Goal: Task Accomplishment & Management: Manage account settings

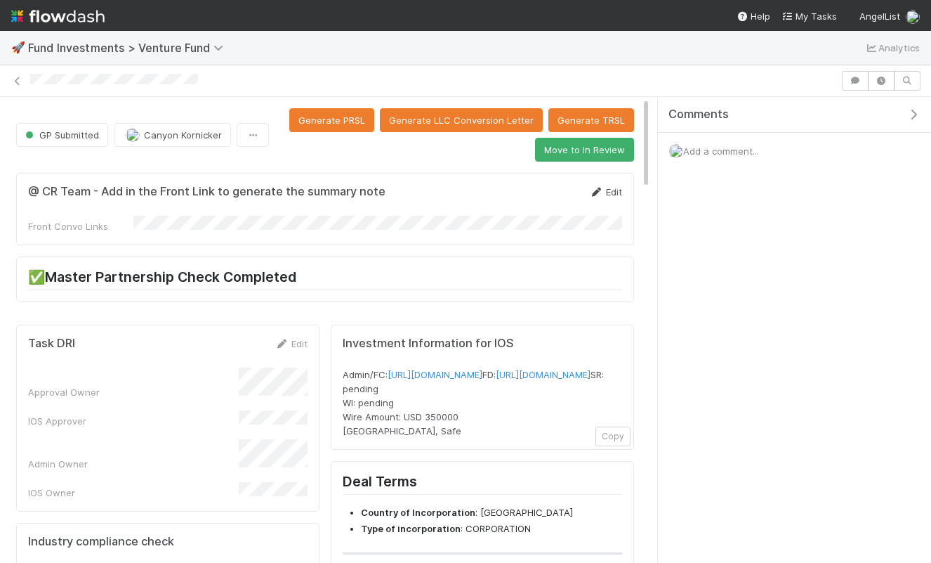
click at [608, 186] on link "Edit" at bounding box center [605, 191] width 33 height 11
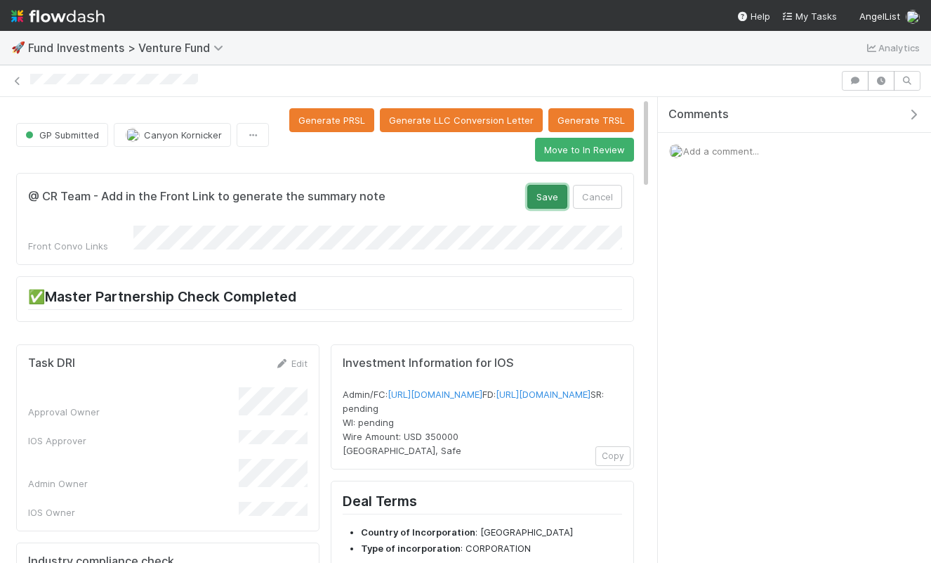
click at [551, 195] on button "Save" at bounding box center [547, 197] width 40 height 24
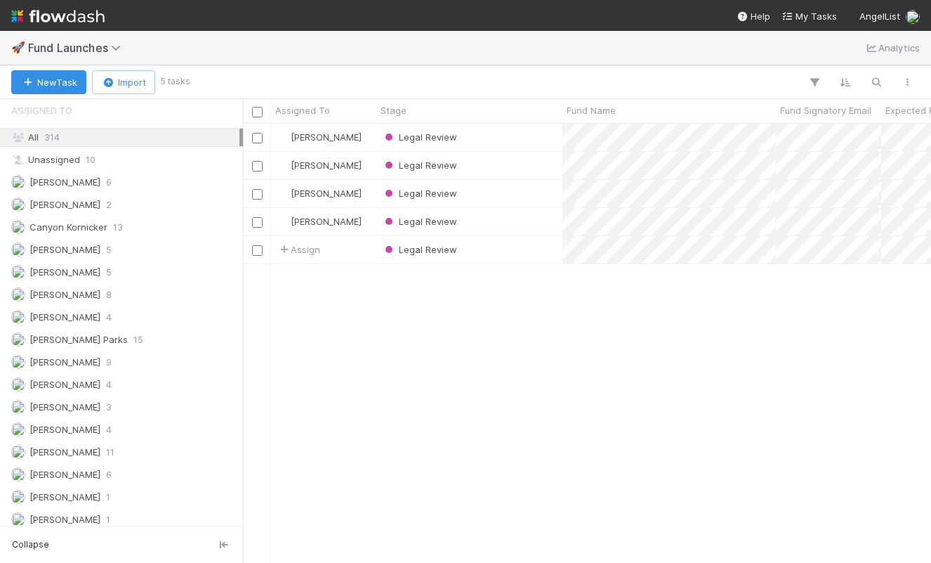
scroll to position [942, 0]
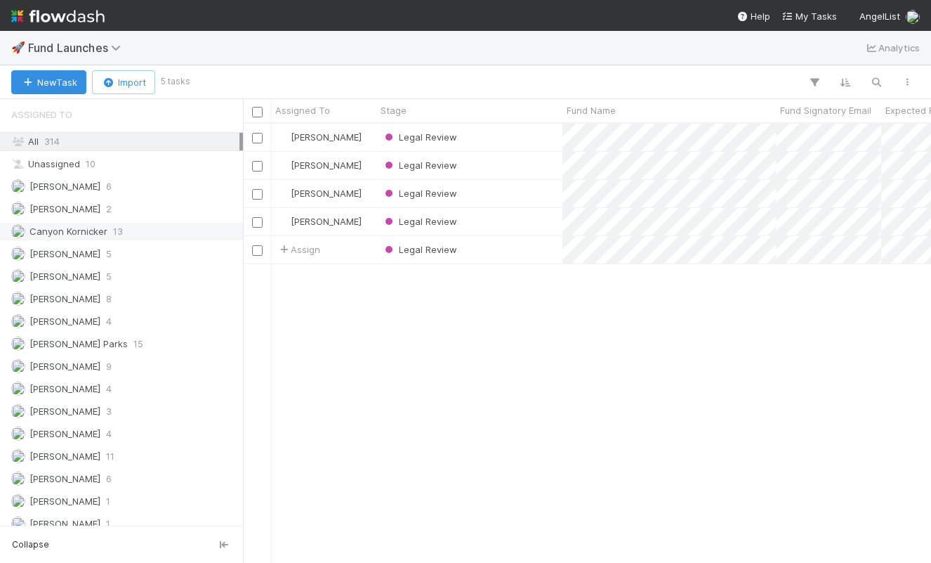
click at [86, 234] on span "Canyon Kornicker" at bounding box center [68, 230] width 78 height 11
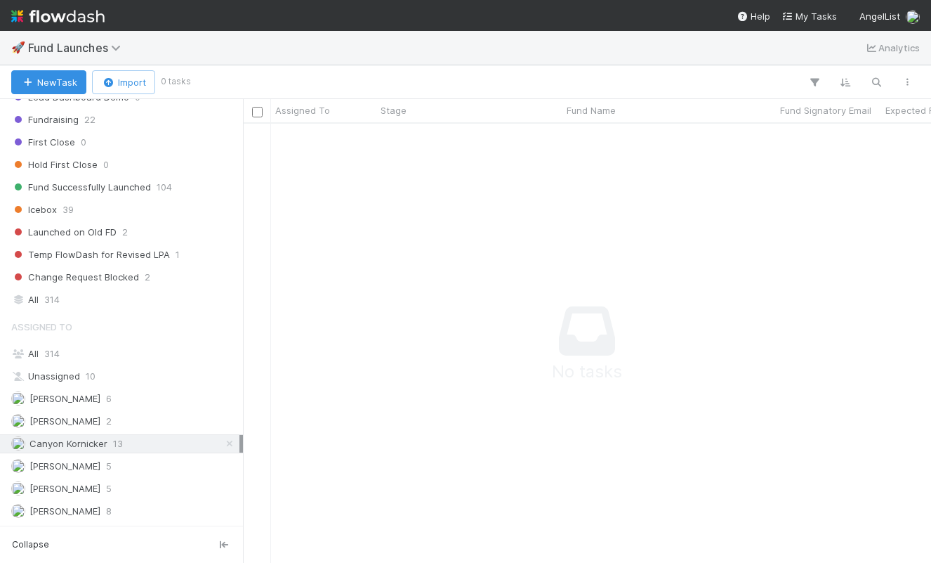
scroll to position [720, 0]
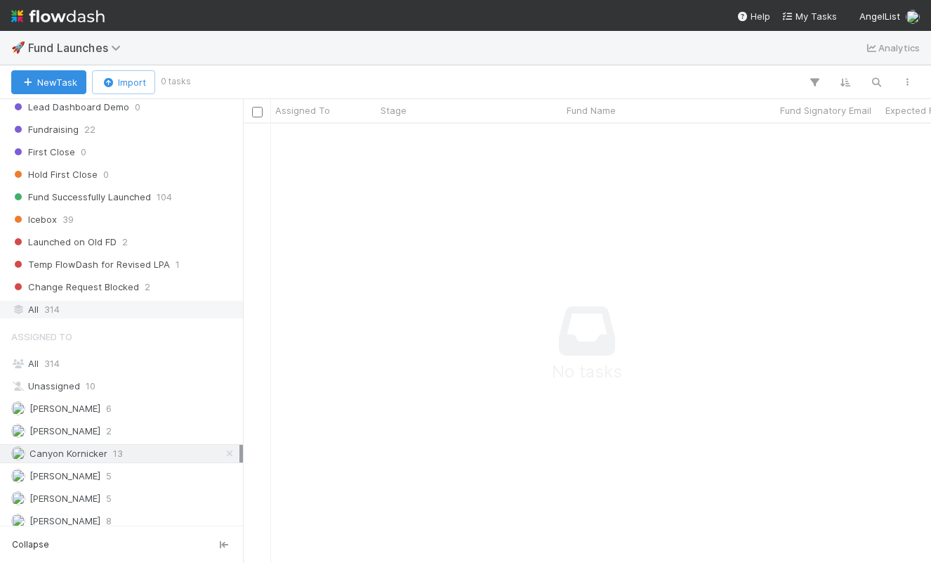
click at [58, 301] on span "314" at bounding box center [51, 310] width 15 height 18
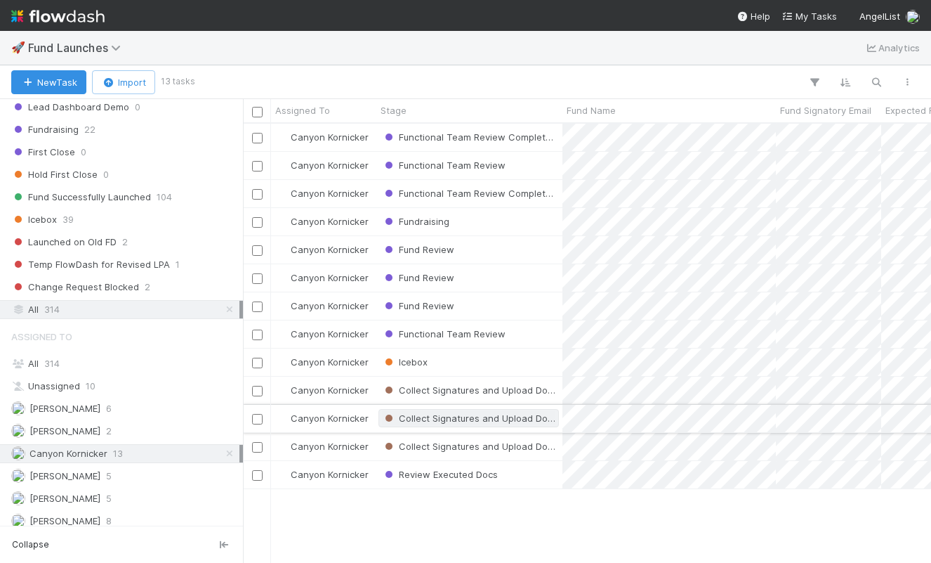
scroll to position [438, 688]
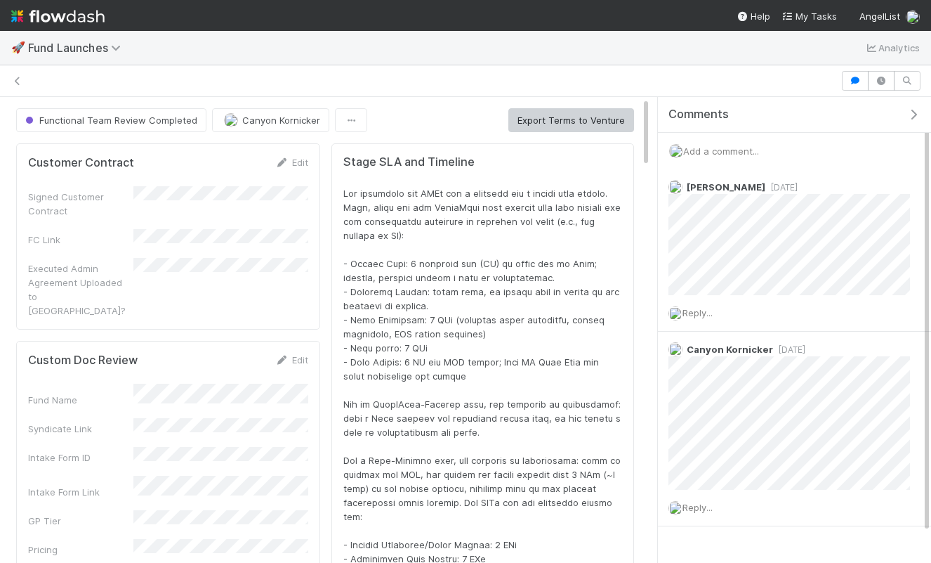
scroll to position [1, 1]
click at [105, 119] on span "Functional Team Review Completed" at bounding box center [109, 119] width 175 height 11
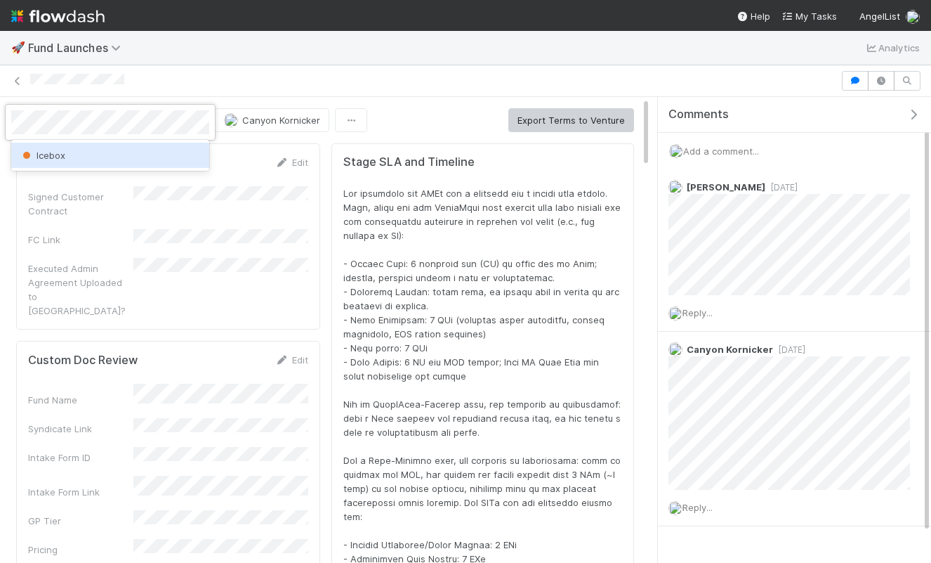
scroll to position [0, 0]
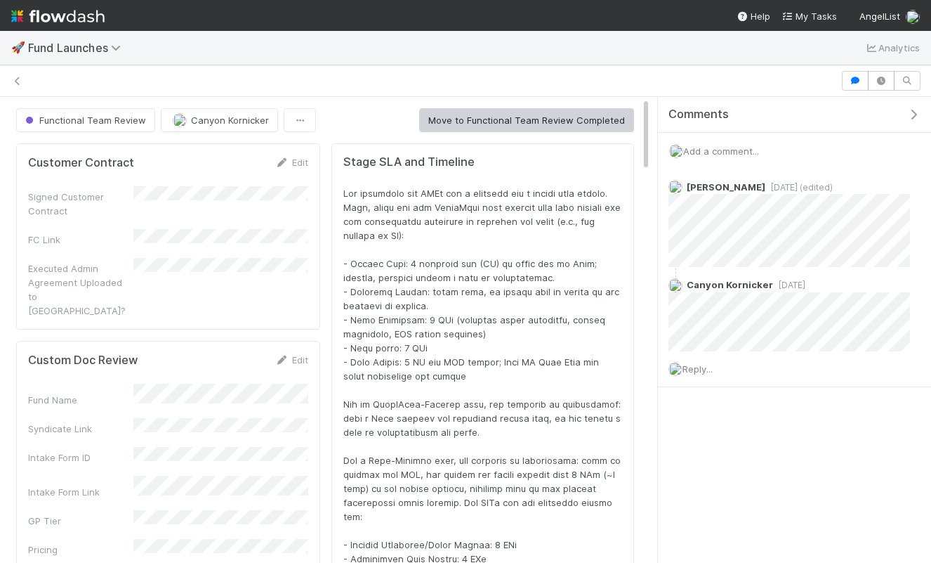
scroll to position [1, 1]
click at [71, 121] on span "Functional Team Review" at bounding box center [84, 119] width 124 height 11
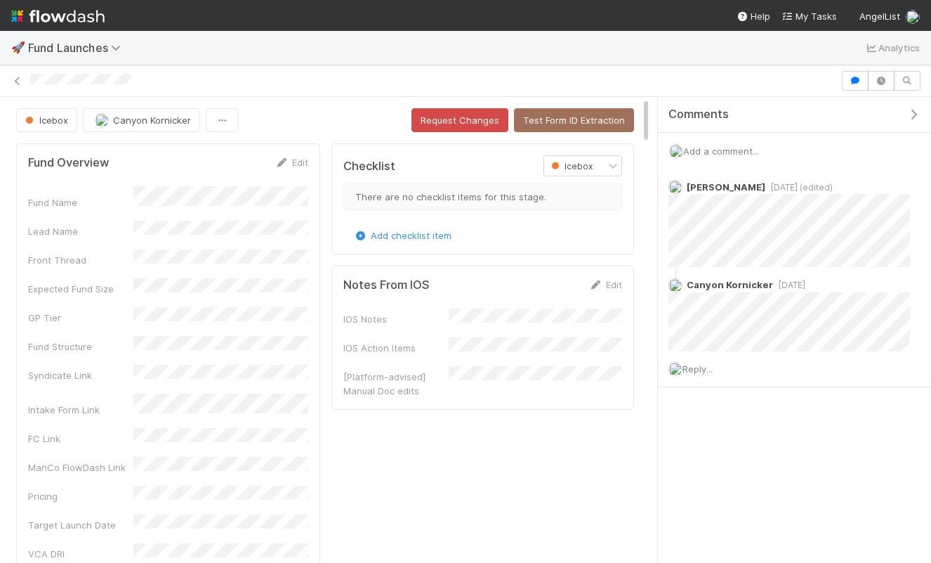
scroll to position [285, 594]
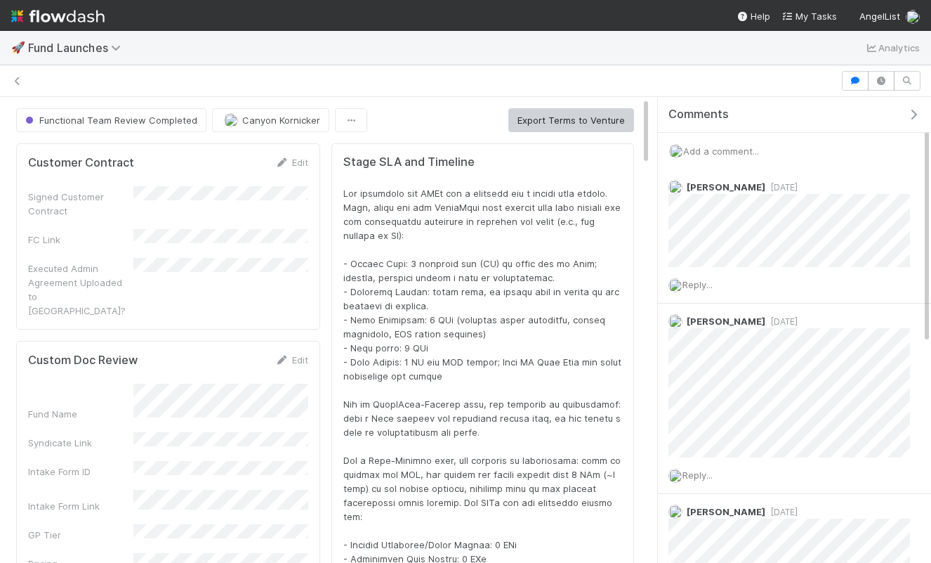
scroll to position [1, 1]
click at [81, 128] on button "Functional Team Review Completed" at bounding box center [111, 120] width 190 height 24
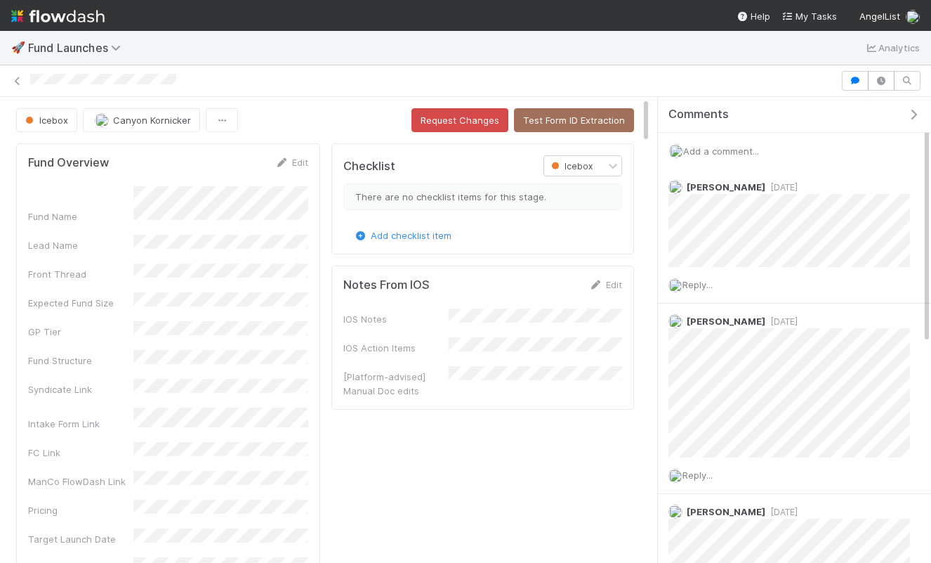
scroll to position [285, 594]
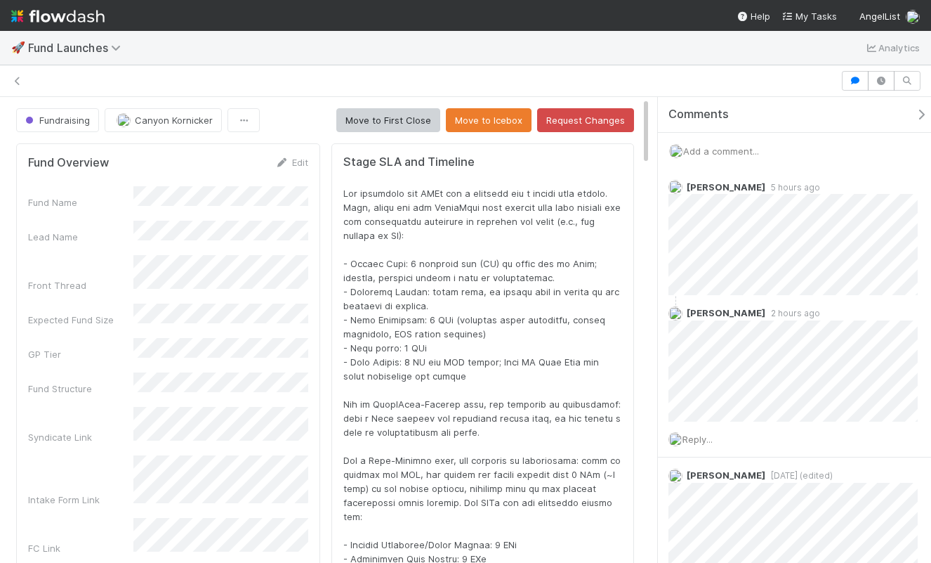
scroll to position [1, 1]
click at [76, 123] on span "Fundraising" at bounding box center [55, 119] width 67 height 11
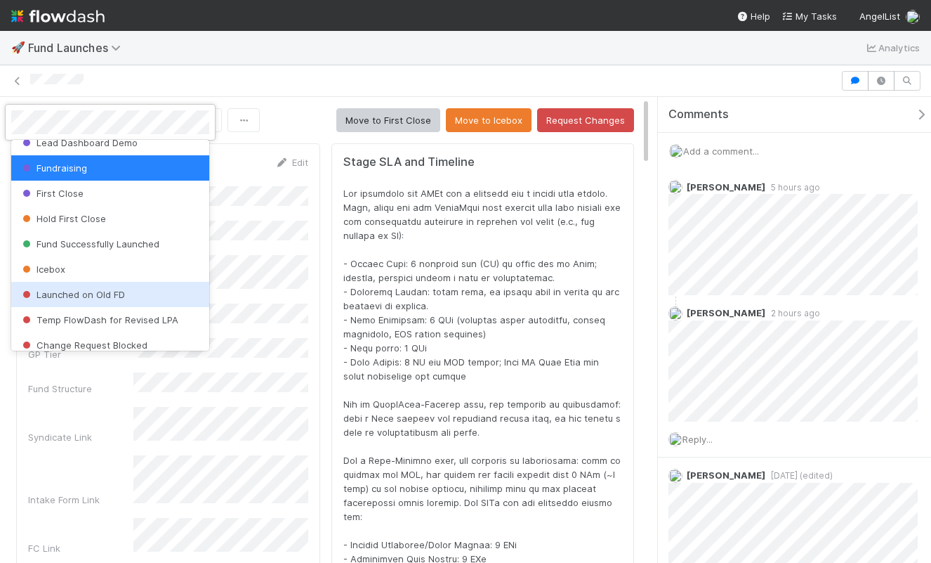
scroll to position [604, 0]
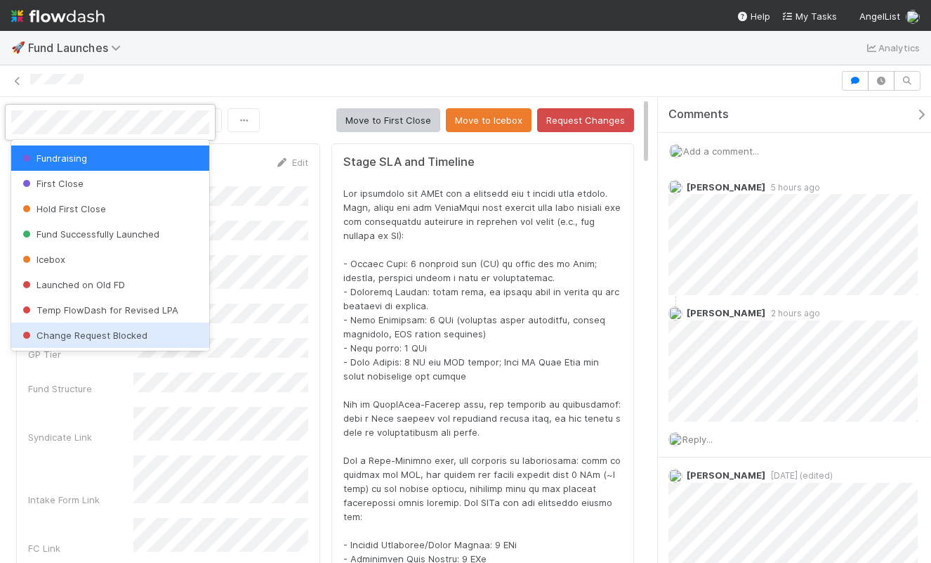
click at [63, 424] on div at bounding box center [465, 281] width 931 height 563
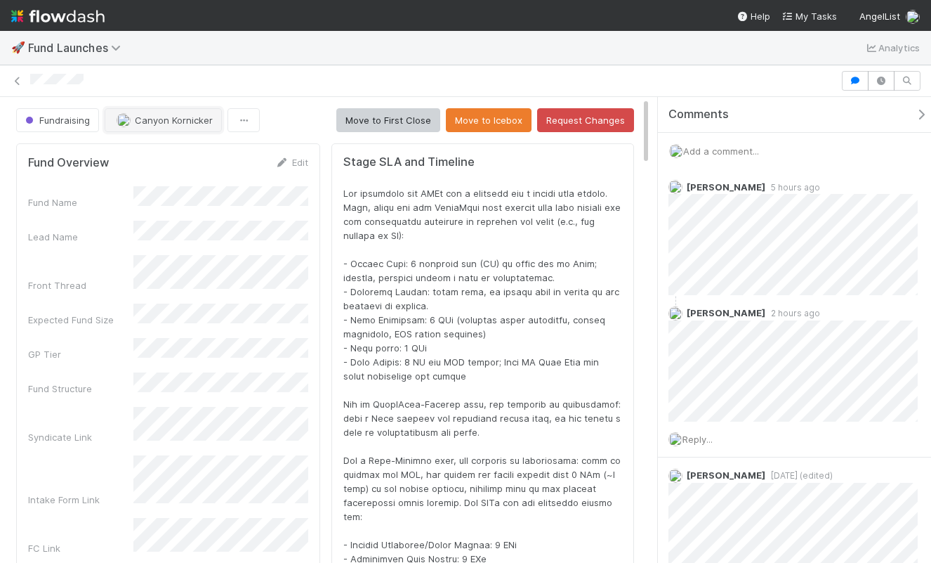
click at [148, 125] on button "Canyon Kornicker" at bounding box center [163, 120] width 117 height 24
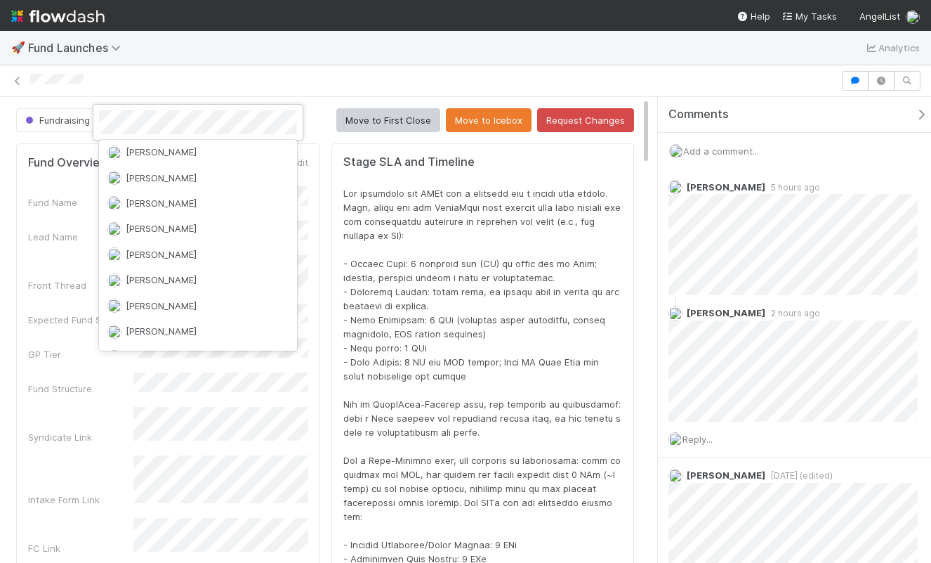
scroll to position [1098, 0]
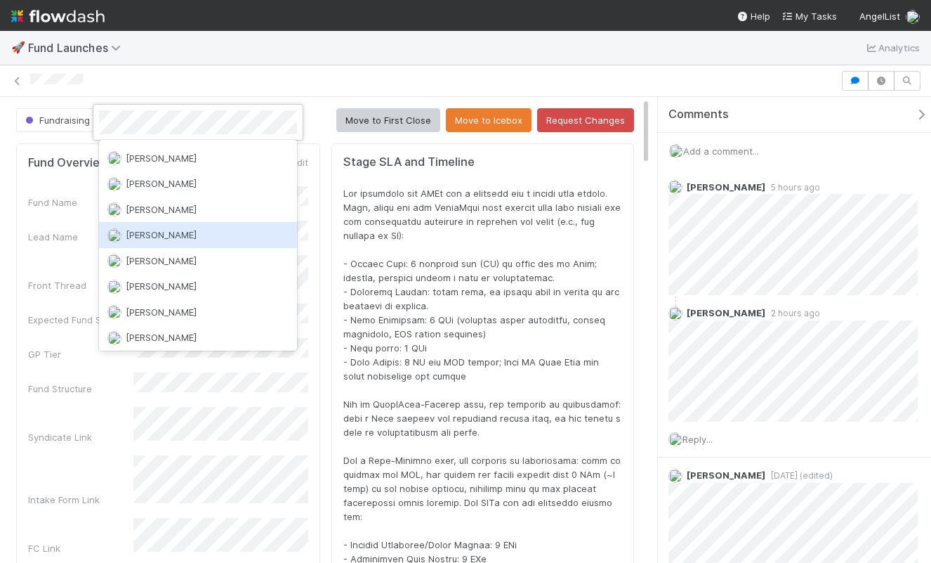
click at [396, 246] on div at bounding box center [465, 281] width 931 height 563
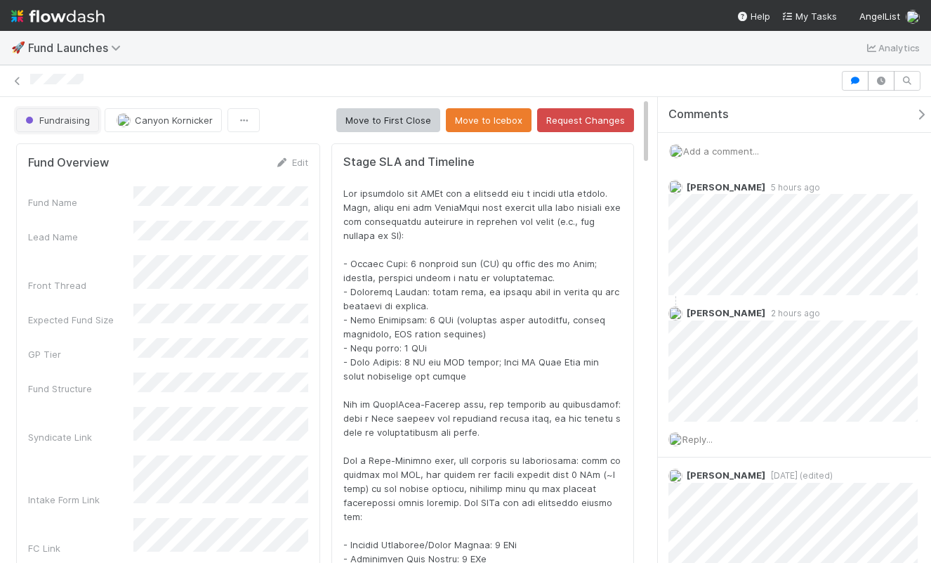
click at [86, 121] on span "Fundraising" at bounding box center [55, 119] width 67 height 11
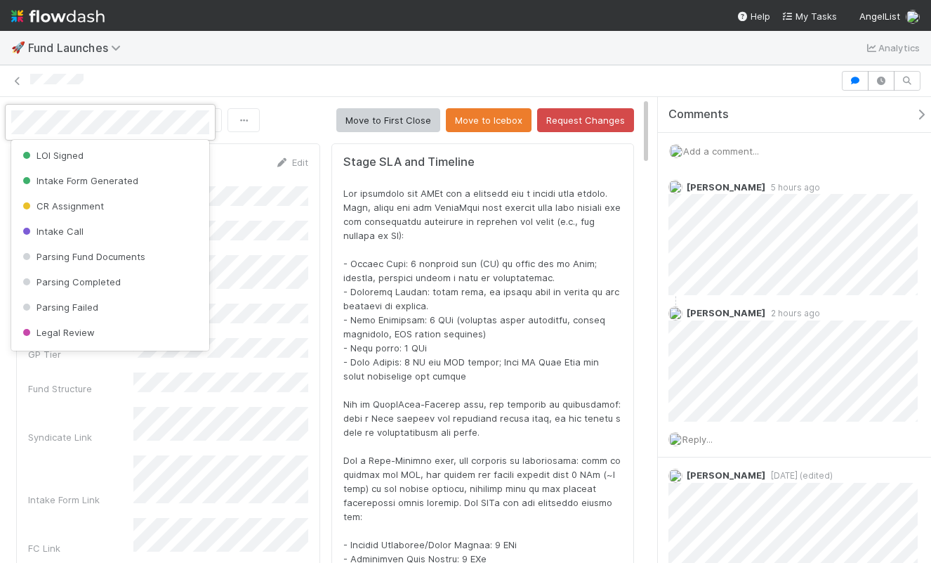
scroll to position [433, 0]
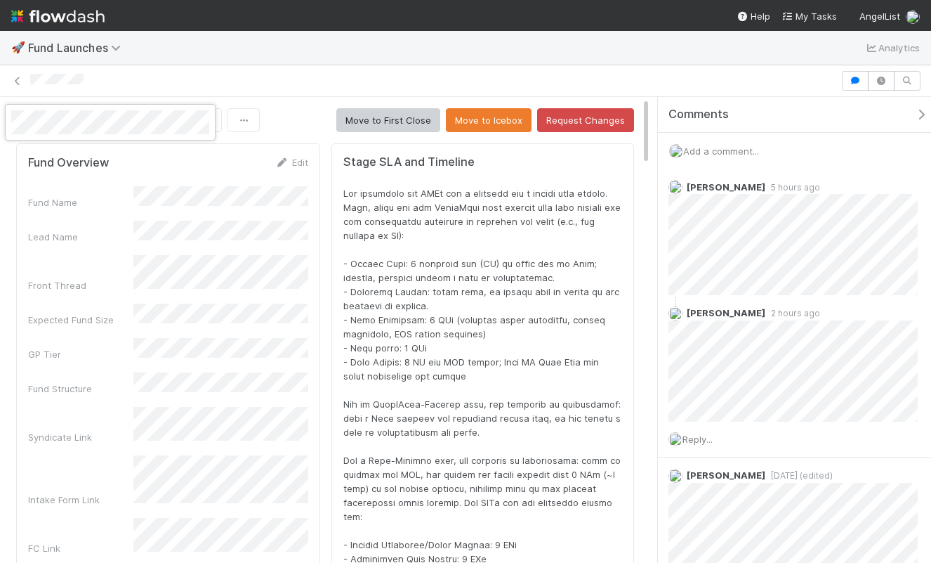
click at [345, 126] on div at bounding box center [465, 281] width 931 height 563
click at [174, 124] on span "Canyon Kornicker" at bounding box center [174, 119] width 78 height 11
click at [872, 27] on nav "Help My Tasks AngelList" at bounding box center [465, 15] width 931 height 31
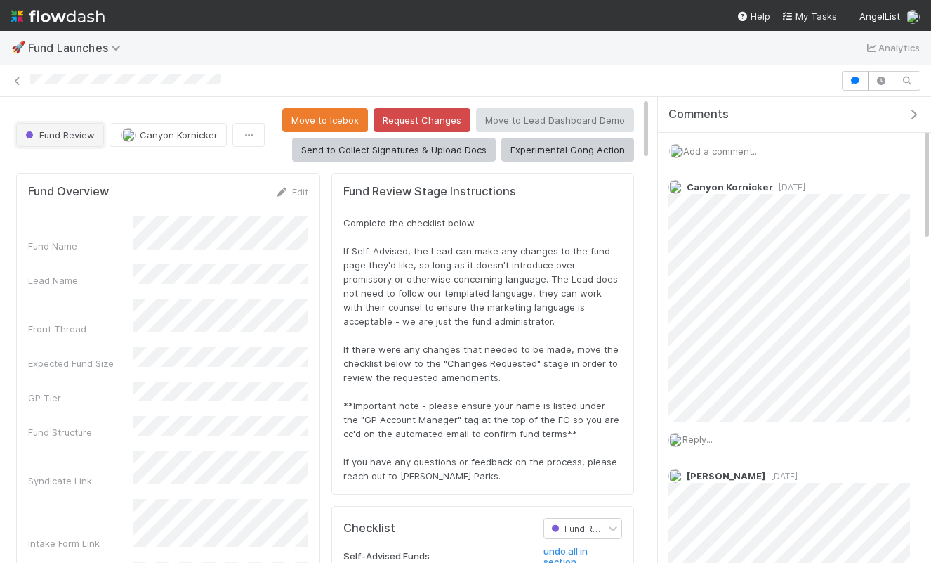
click at [51, 130] on span "Fund Review" at bounding box center [58, 134] width 72 height 11
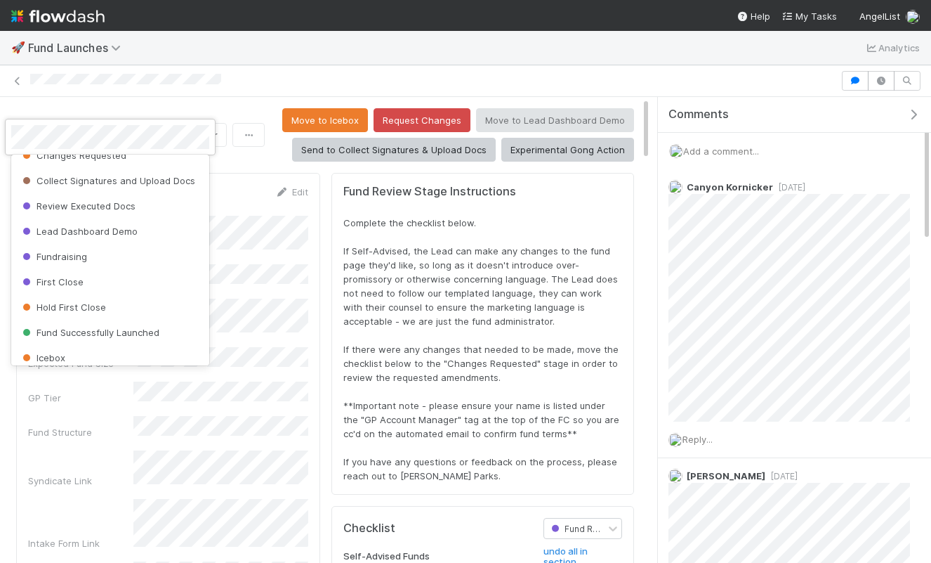
scroll to position [532, 0]
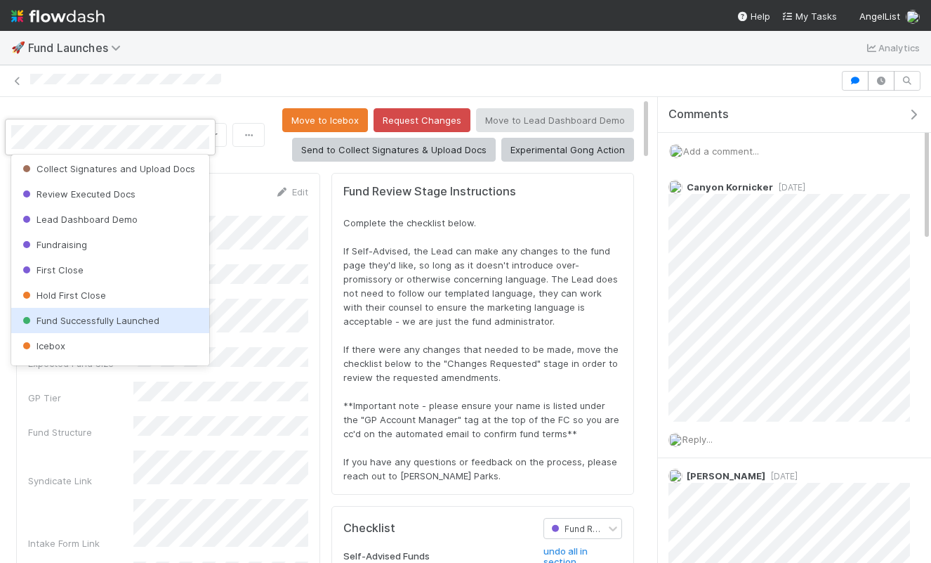
click at [40, 316] on span "Fund Successfully Launched" at bounding box center [90, 320] width 140 height 11
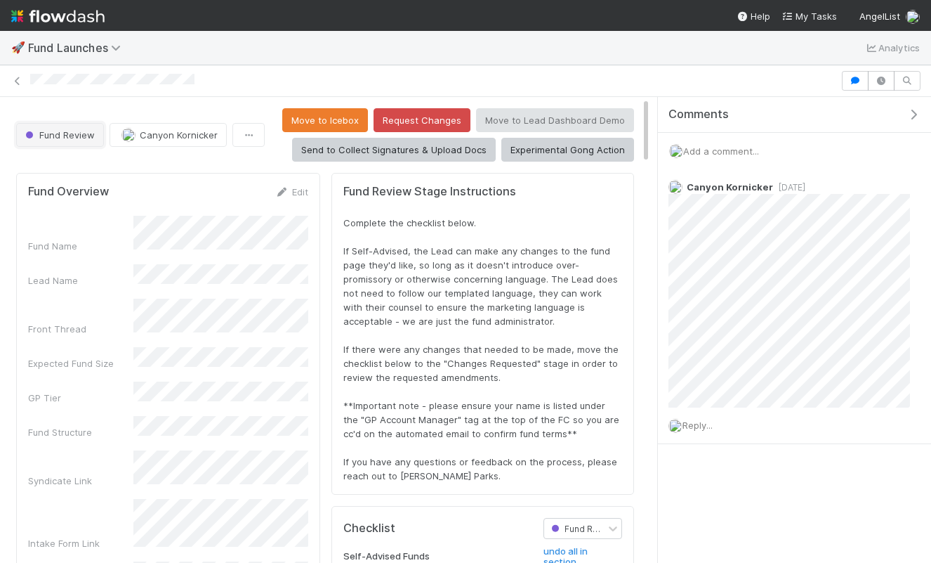
click at [90, 146] on button "Fund Review" at bounding box center [60, 135] width 88 height 24
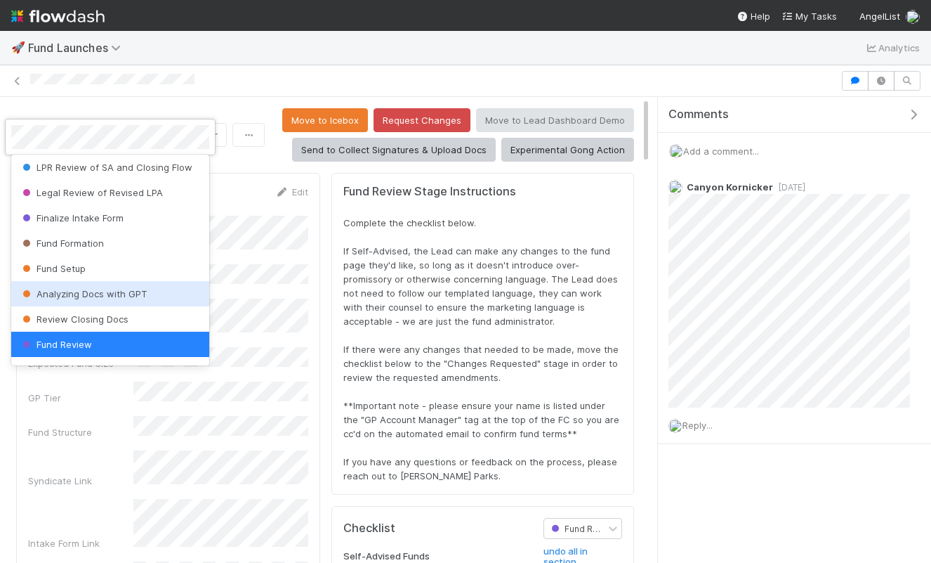
scroll to position [604, 0]
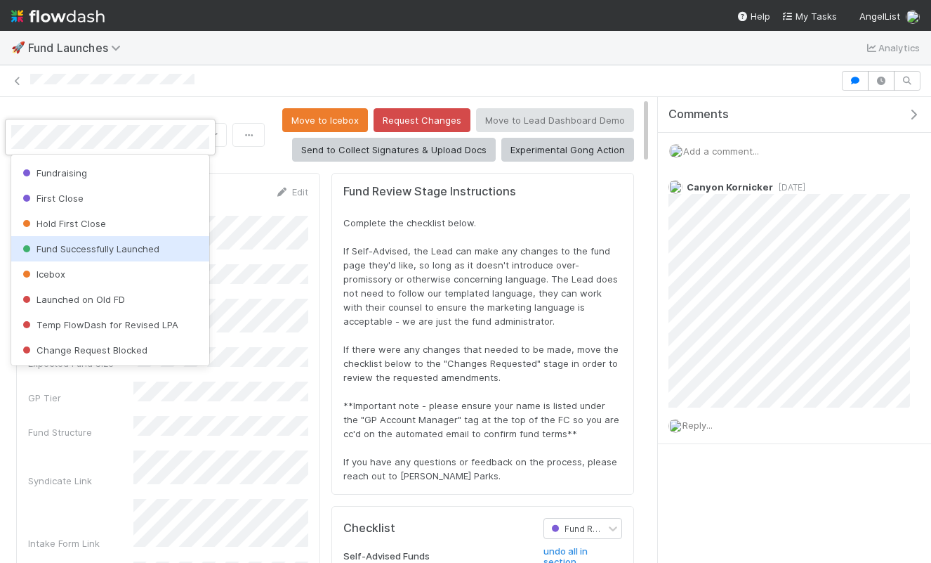
click at [114, 241] on div "Fund Successfully Launched" at bounding box center [110, 248] width 198 height 25
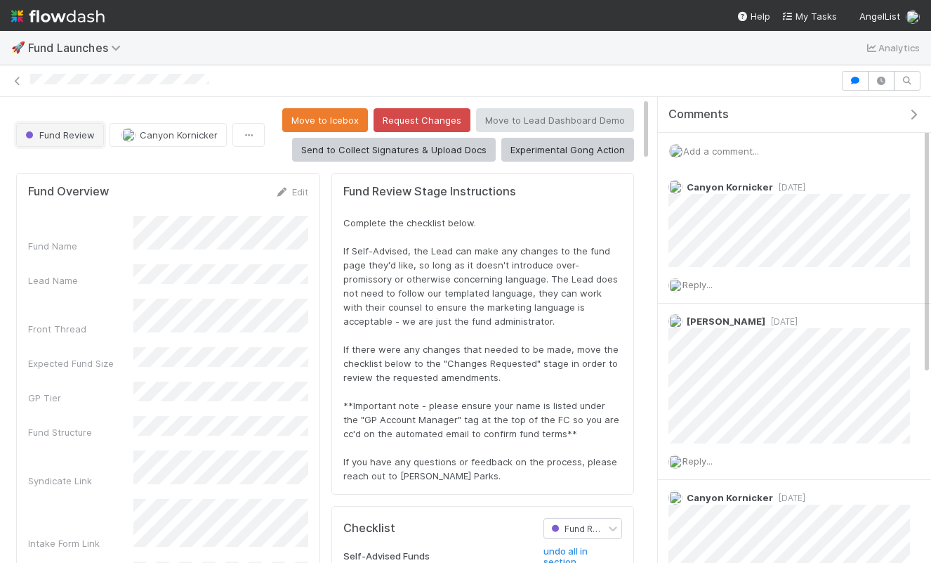
click at [70, 130] on span "Fund Review" at bounding box center [58, 134] width 72 height 11
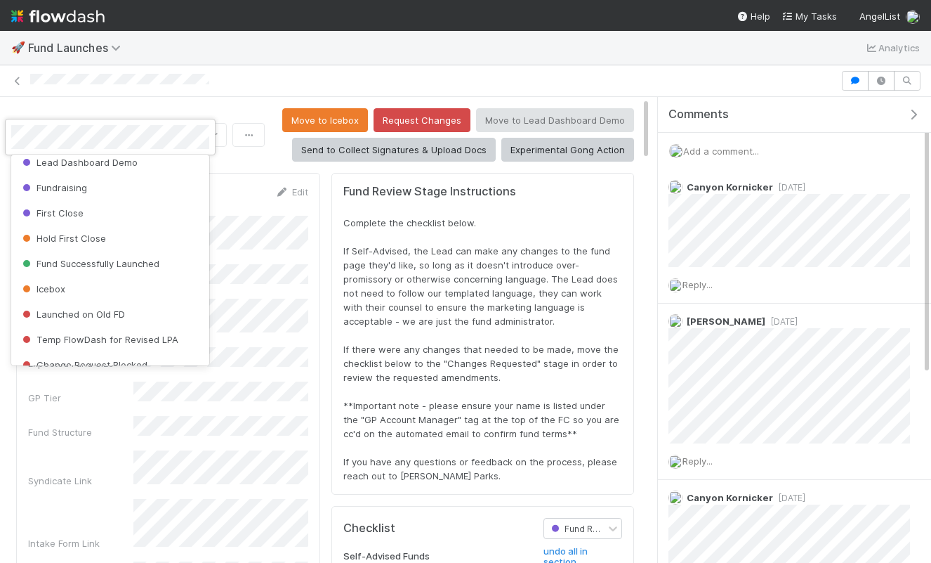
scroll to position [591, 0]
click at [89, 254] on div "Fund Successfully Launched" at bounding box center [110, 261] width 198 height 25
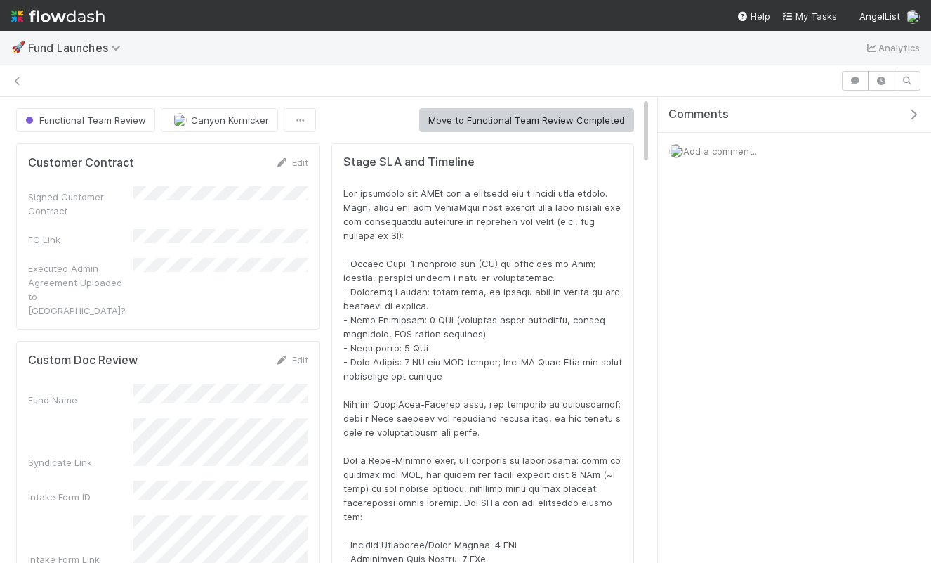
scroll to position [1, 1]
click at [44, 117] on span "Functional Team Review" at bounding box center [84, 119] width 124 height 11
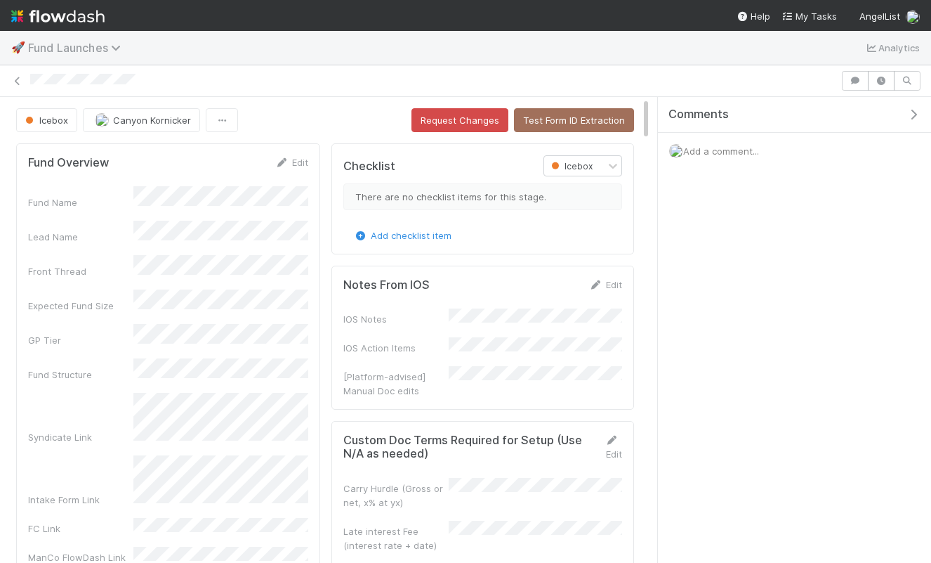
scroll to position [285, 594]
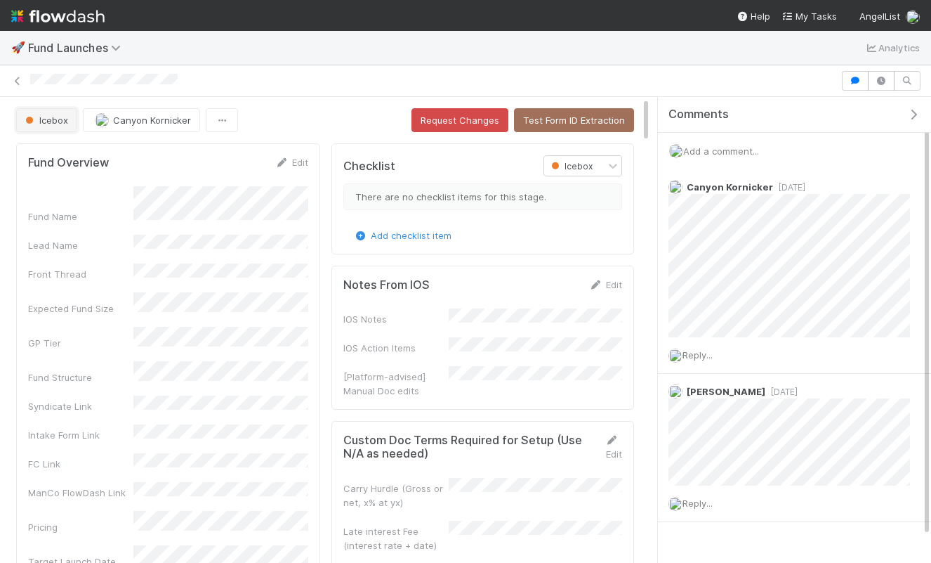
click at [37, 117] on span "Icebox" at bounding box center [45, 119] width 46 height 11
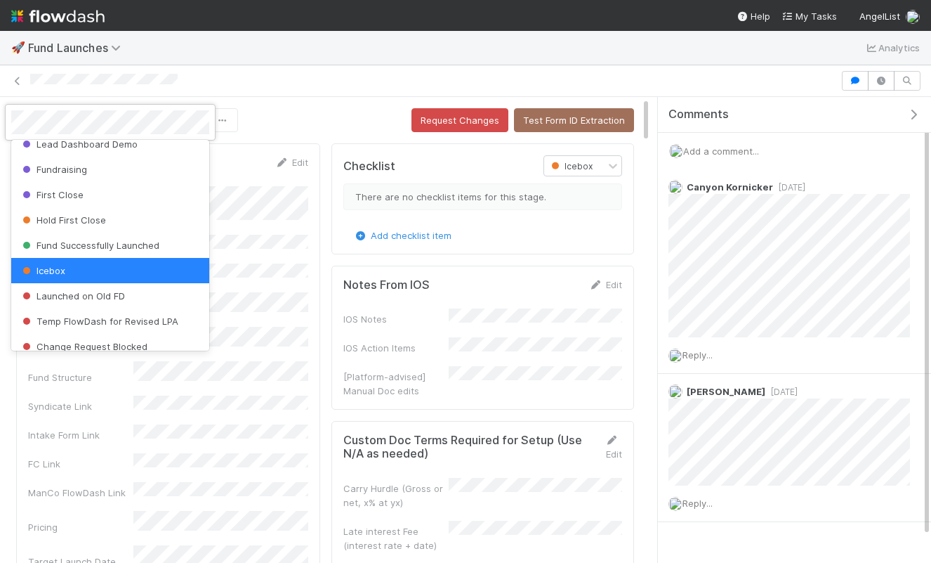
scroll to position [604, 0]
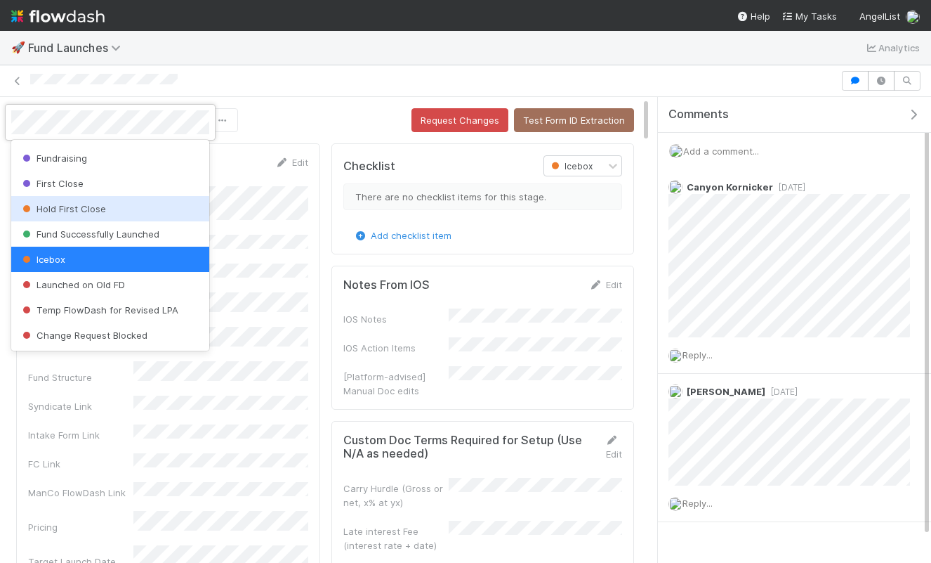
click at [288, 218] on div at bounding box center [465, 281] width 931 height 563
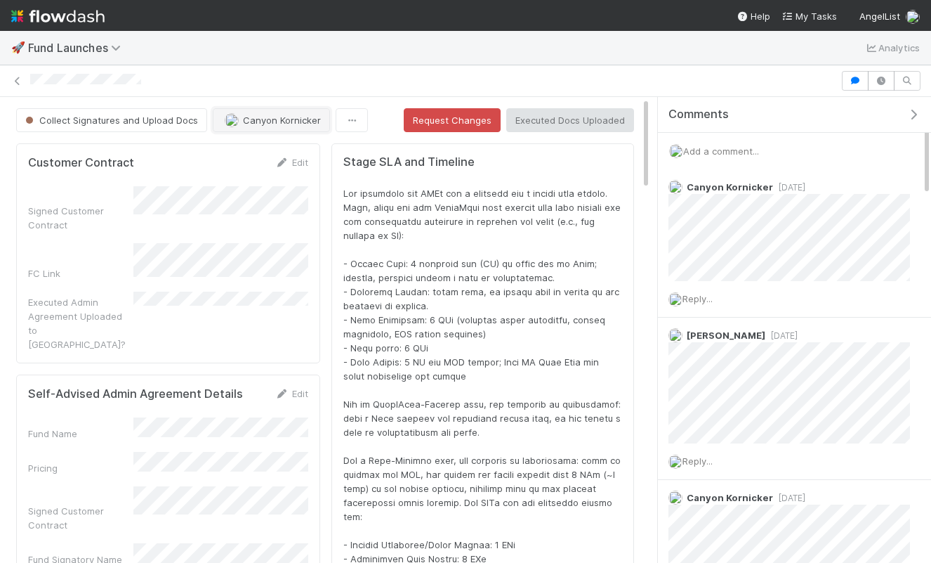
click at [273, 117] on span "Canyon Kornicker" at bounding box center [282, 119] width 78 height 11
click at [162, 127] on div at bounding box center [465, 281] width 931 height 563
click at [162, 118] on span "Collect Signatures and Upload Docs" at bounding box center [110, 119] width 176 height 11
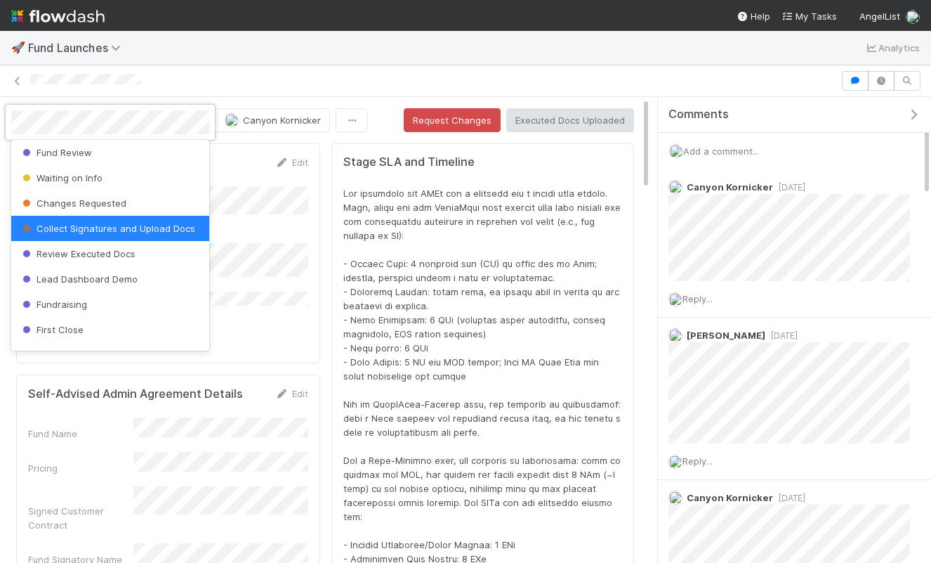
scroll to position [604, 0]
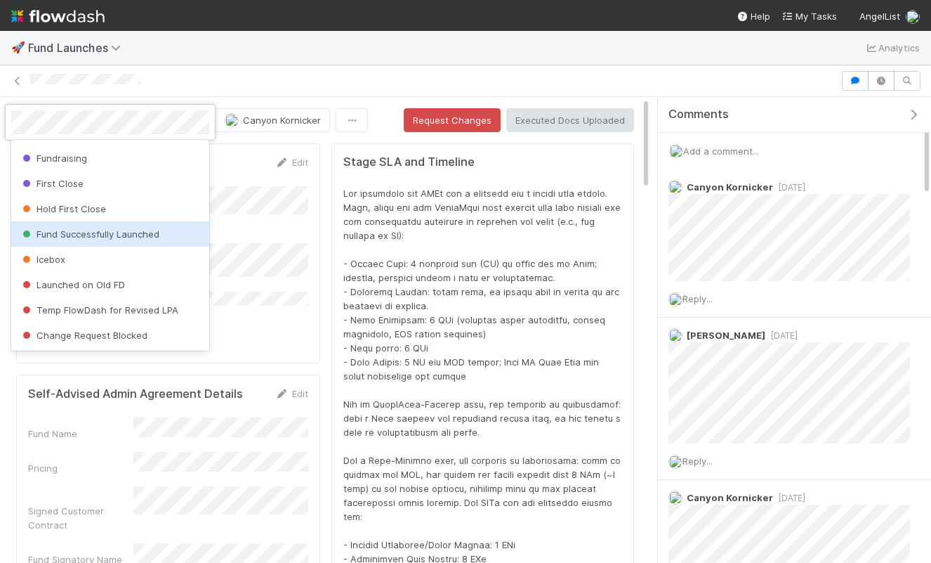
click at [95, 234] on span "Fund Successfully Launched" at bounding box center [90, 233] width 140 height 11
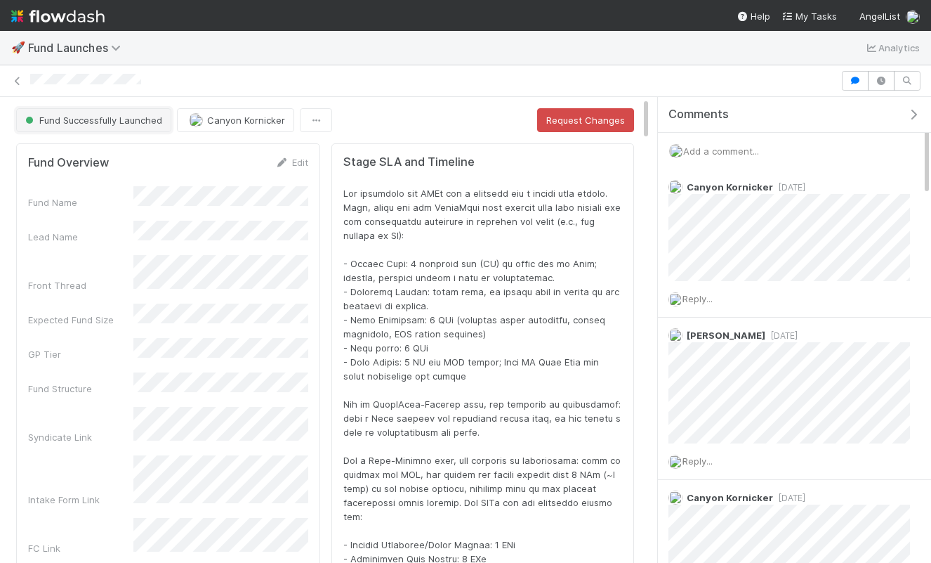
click at [130, 122] on span "Fund Successfully Launched" at bounding box center [92, 119] width 140 height 11
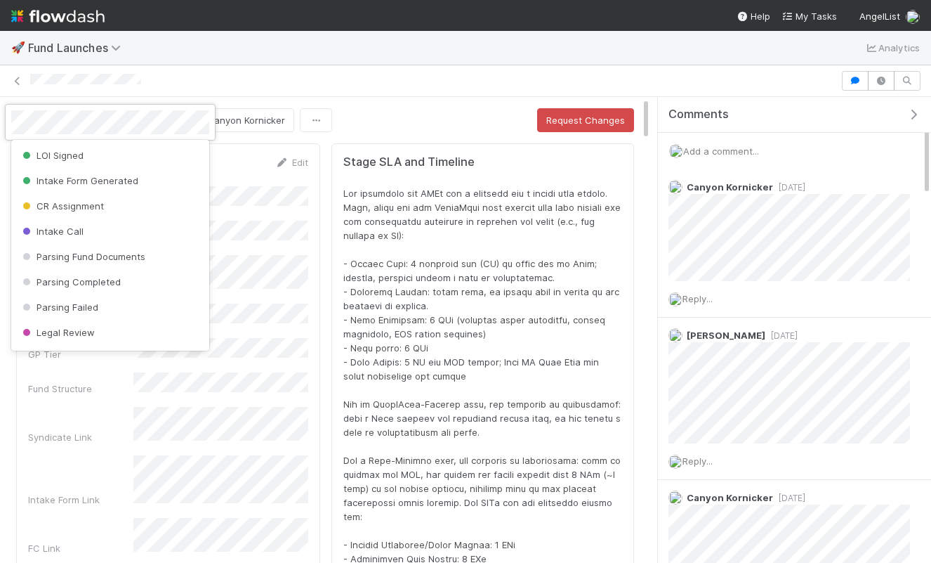
scroll to position [508, 0]
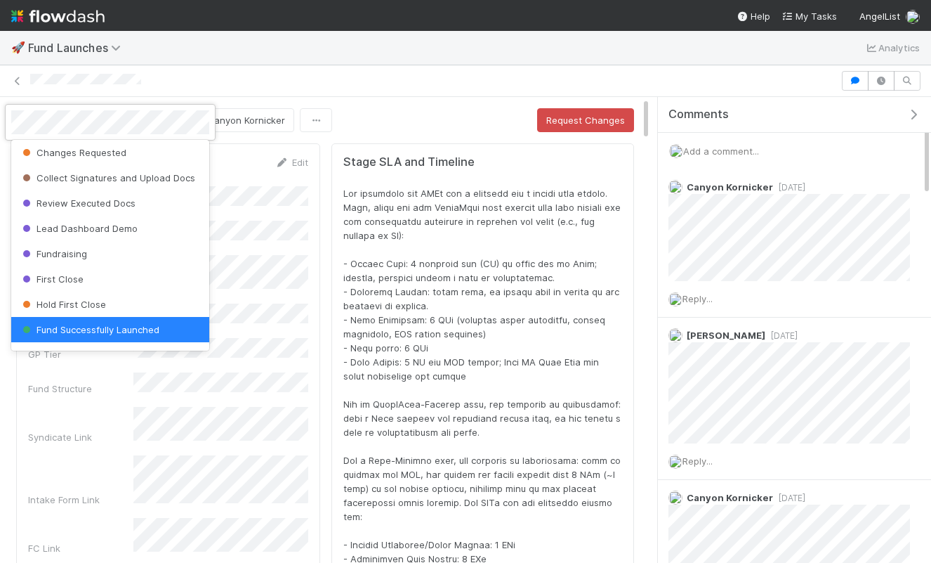
click at [194, 63] on div at bounding box center [465, 281] width 931 height 563
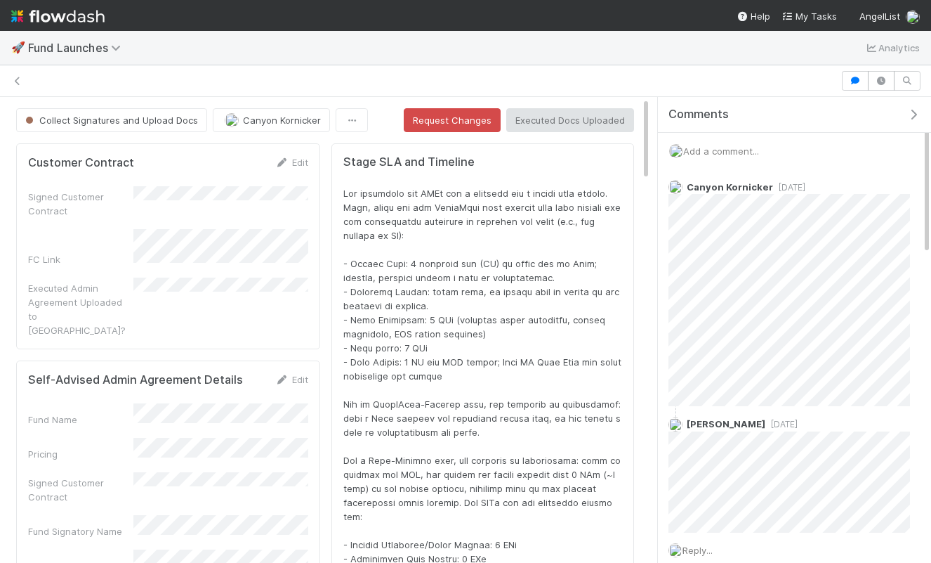
scroll to position [1, 1]
click at [152, 125] on button "Collect Signatures and Upload Docs" at bounding box center [111, 120] width 191 height 24
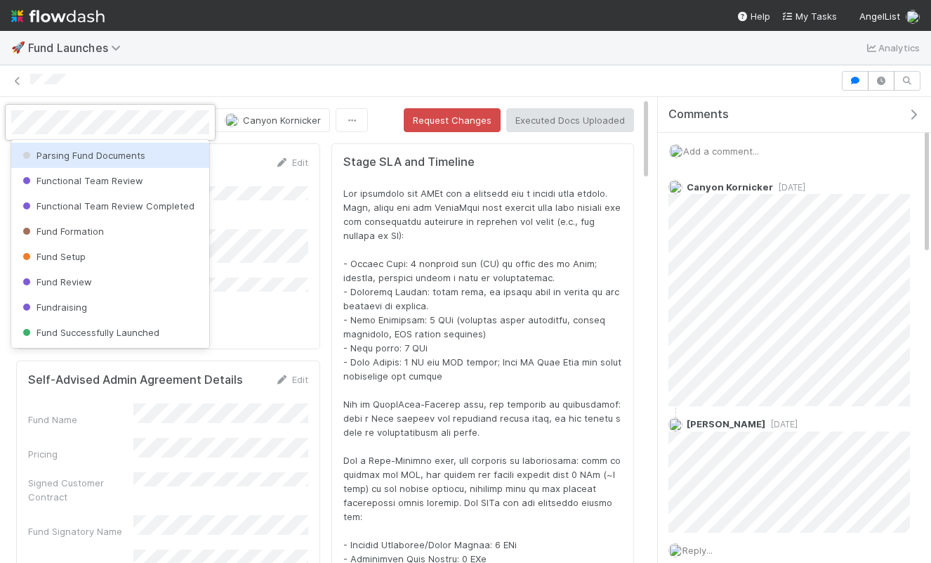
scroll to position [0, 0]
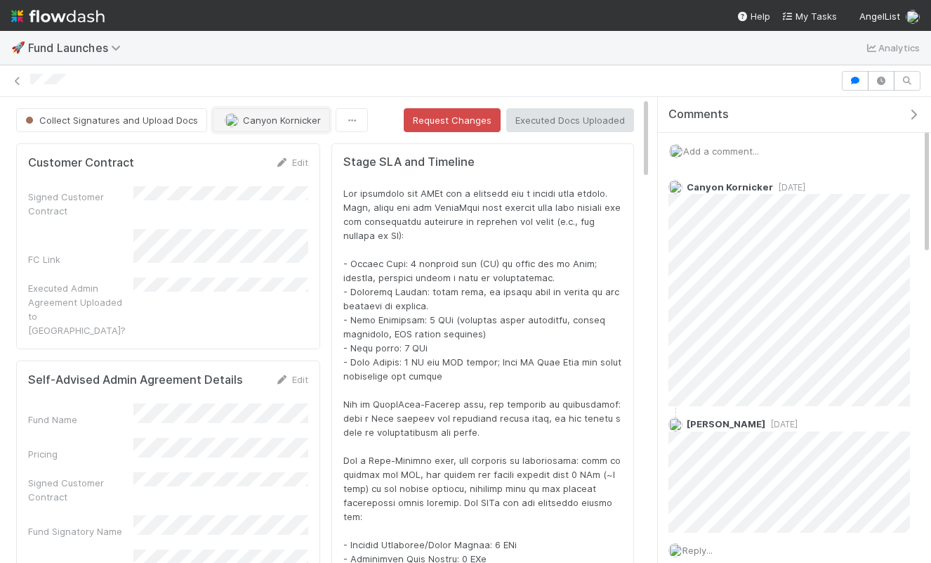
click at [255, 128] on button "Canyon Kornicker" at bounding box center [271, 120] width 117 height 24
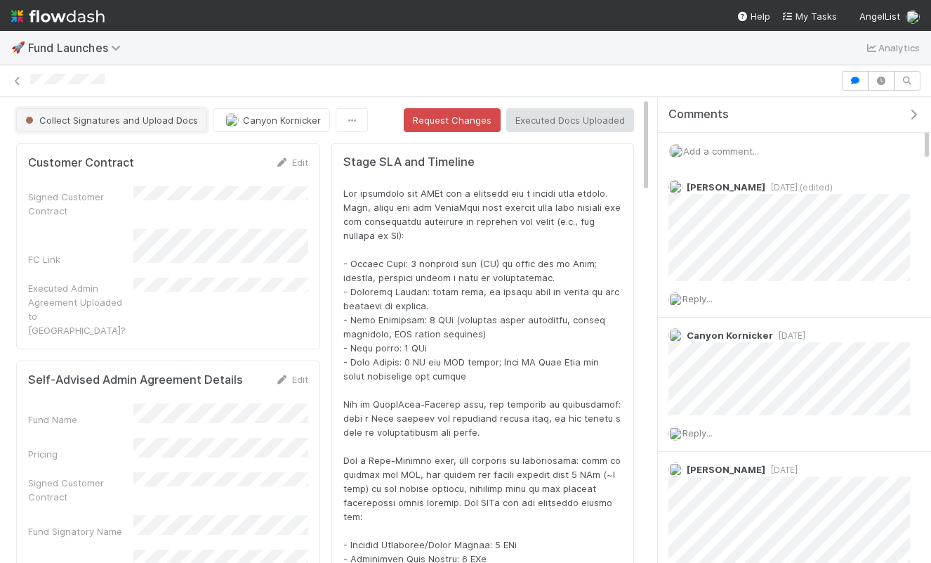
click at [93, 122] on span "Collect Signatures and Upload Docs" at bounding box center [110, 119] width 176 height 11
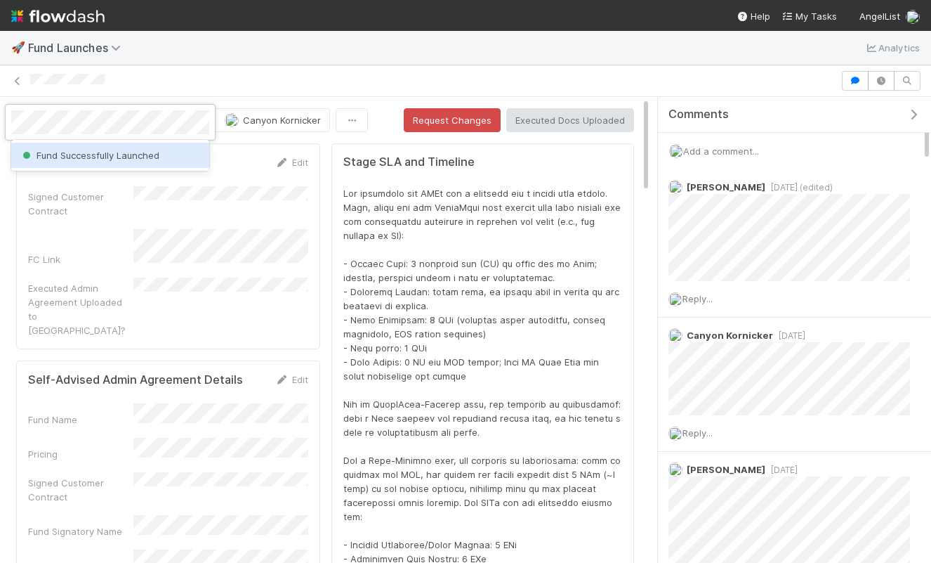
click at [93, 163] on div "Fund Successfully Launched" at bounding box center [110, 155] width 198 height 25
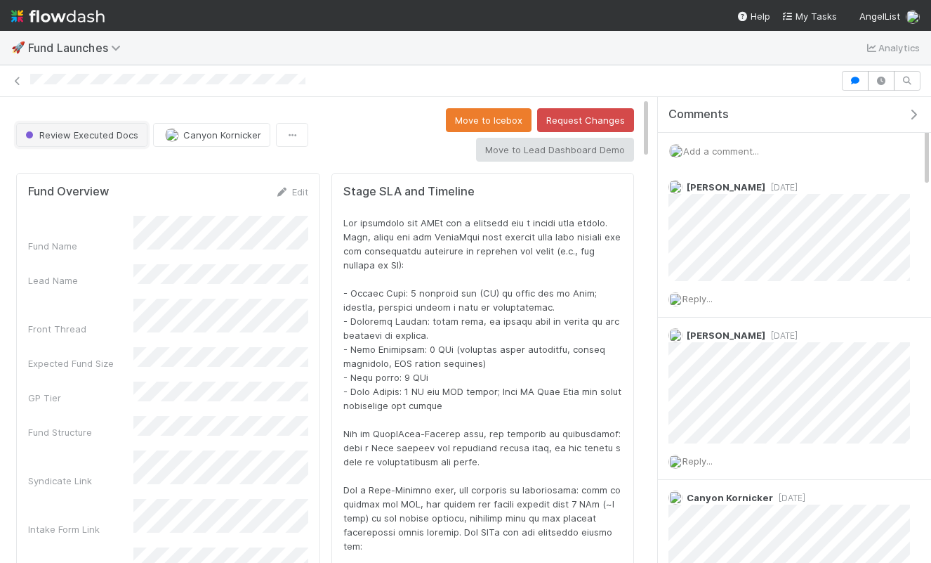
click at [95, 140] on button "Review Executed Docs" at bounding box center [81, 135] width 131 height 24
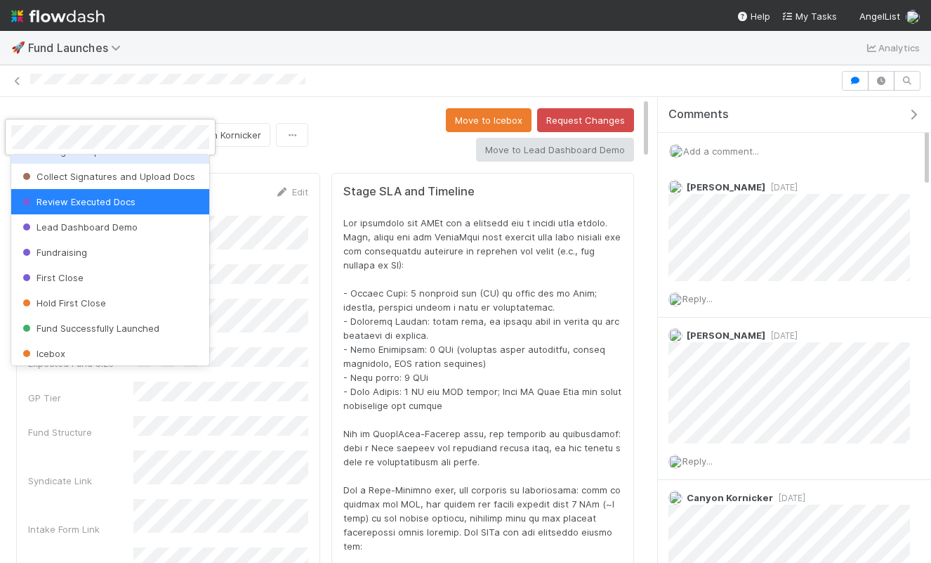
scroll to position [604, 0]
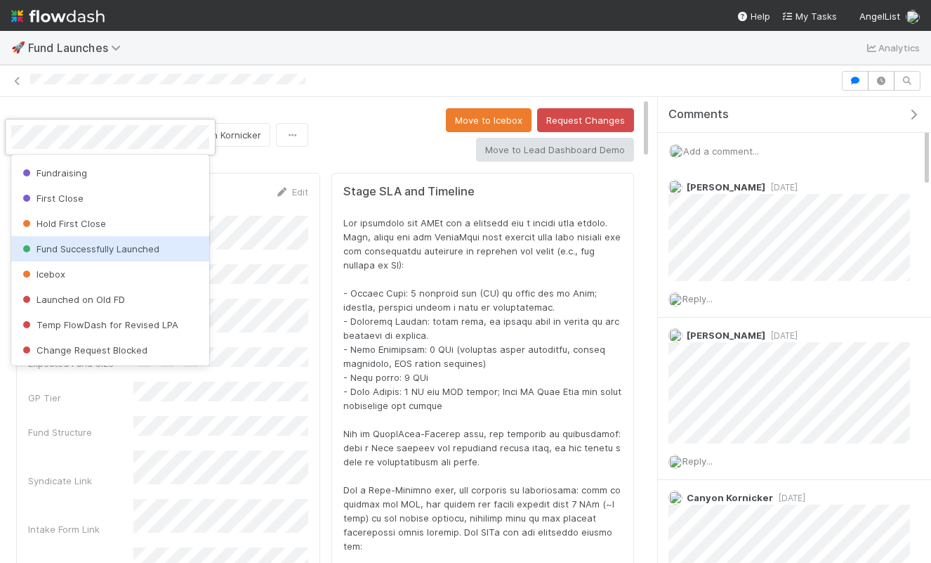
click at [100, 250] on span "Fund Successfully Launched" at bounding box center [90, 248] width 140 height 11
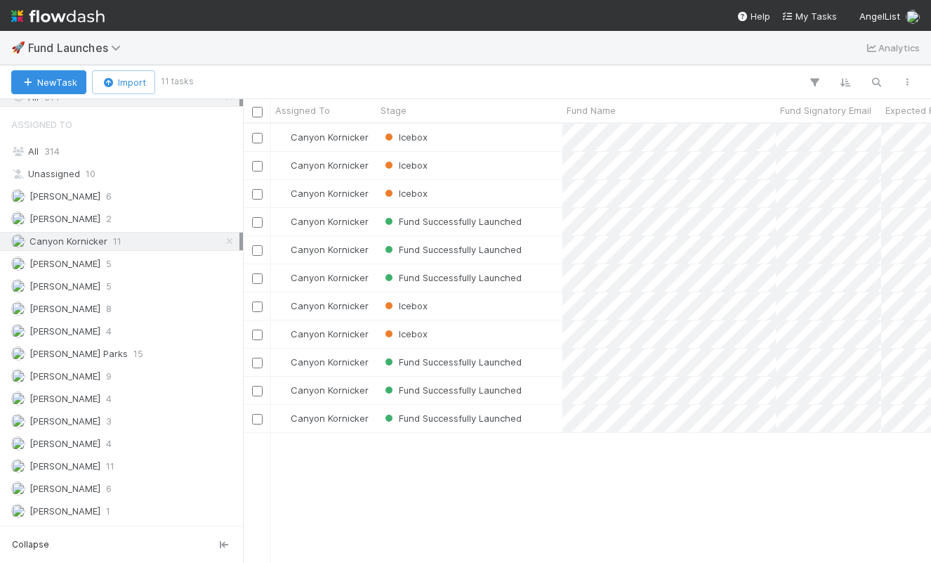
scroll to position [830, 0]
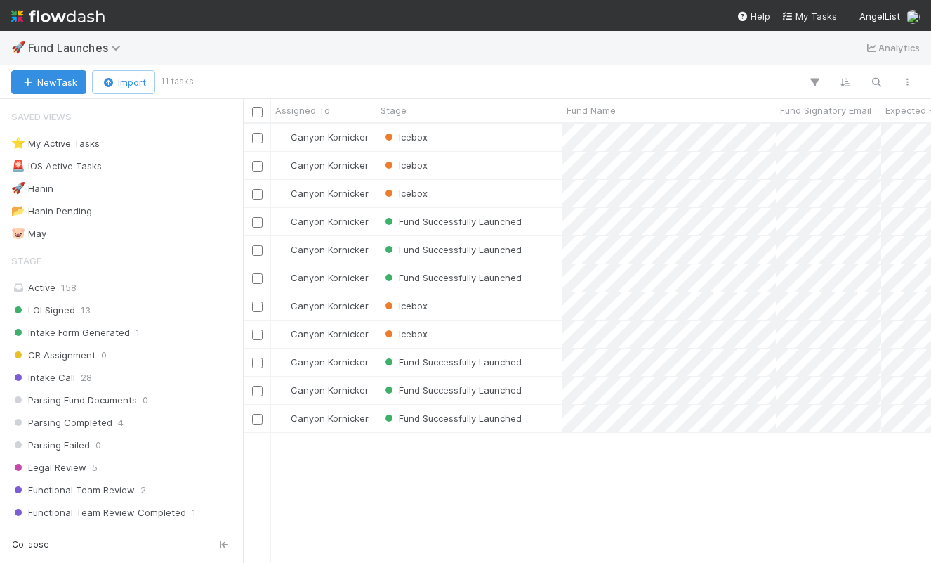
scroll to position [0, 1]
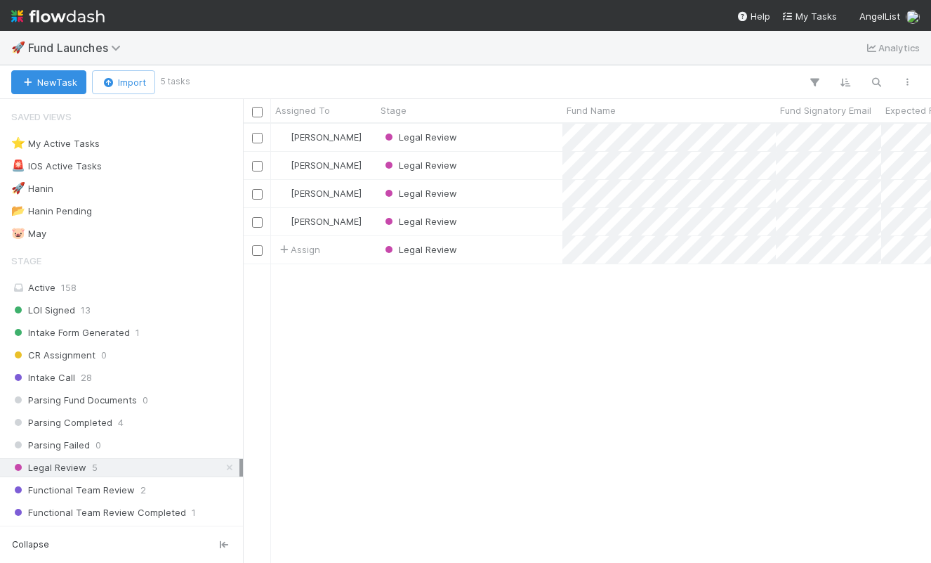
scroll to position [0, 1]
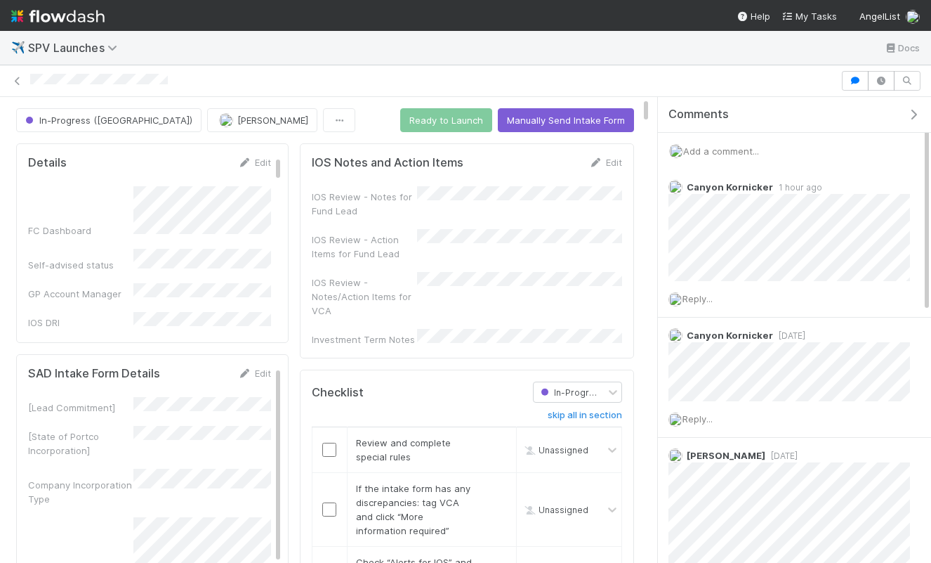
click at [728, 157] on div "Add a comment..." at bounding box center [794, 151] width 273 height 37
click at [723, 157] on div "Add a comment..." at bounding box center [794, 151] width 273 height 37
click at [710, 145] on span "Add a comment..." at bounding box center [721, 150] width 76 height 11
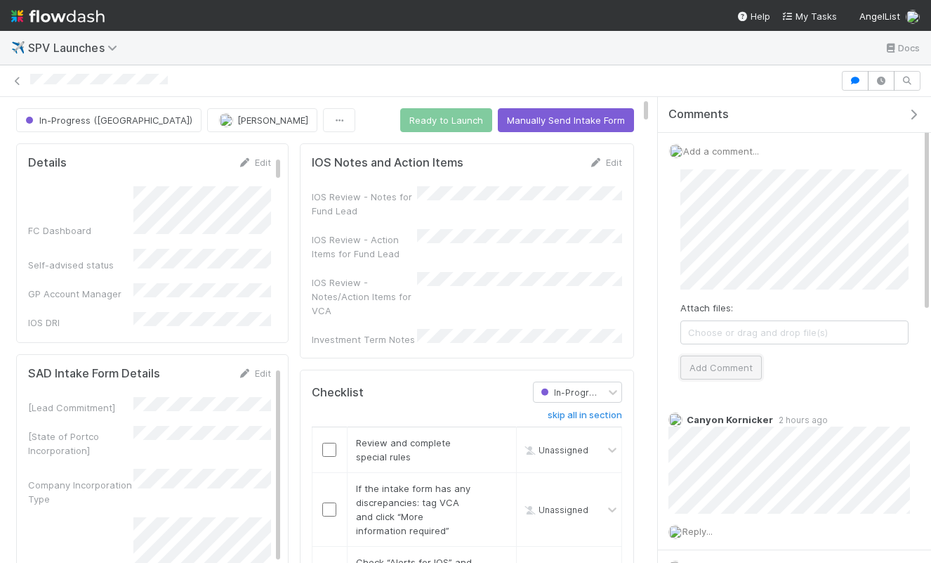
click at [730, 355] on button "Add Comment" at bounding box center [721, 367] width 81 height 24
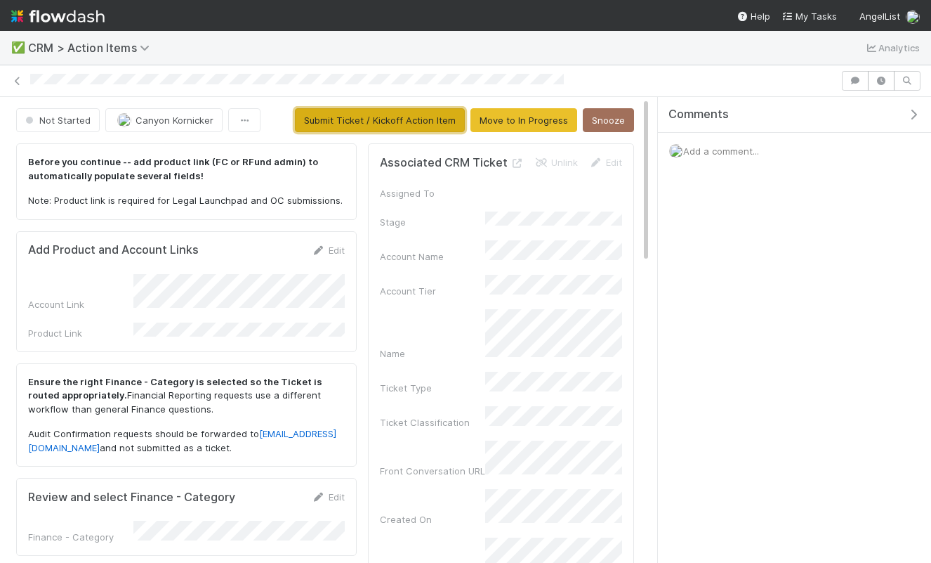
click at [405, 112] on button "Submit Ticket / Kickoff Action Item" at bounding box center [380, 120] width 170 height 24
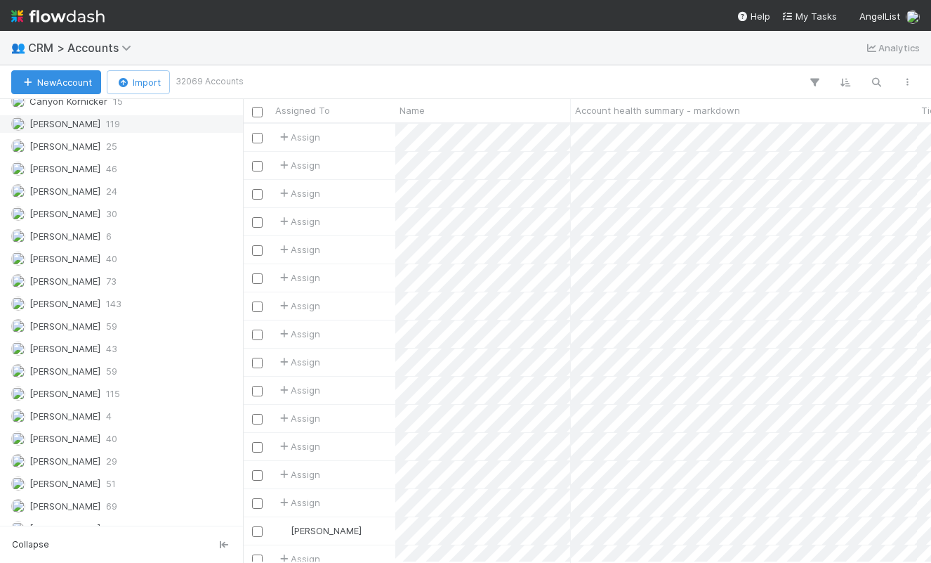
scroll to position [560, 0]
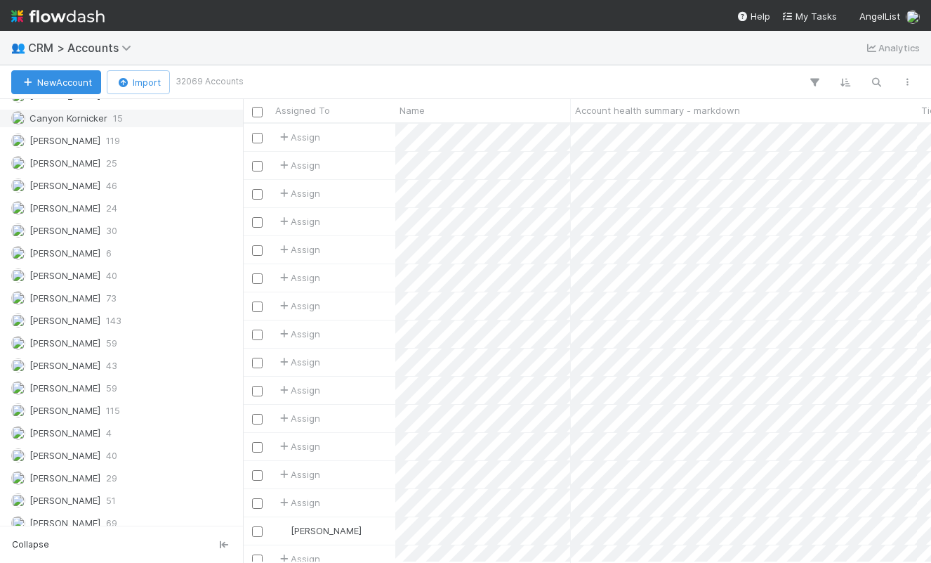
click at [103, 118] on span "Canyon Kornicker" at bounding box center [68, 117] width 78 height 11
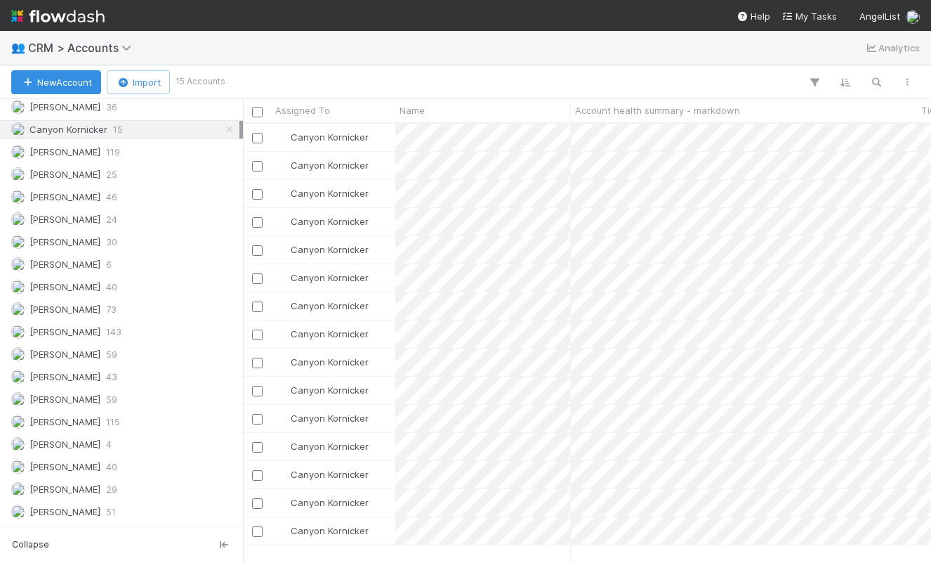
scroll to position [706, 0]
click at [79, 419] on span "Sarah Zheng" at bounding box center [64, 421] width 71 height 11
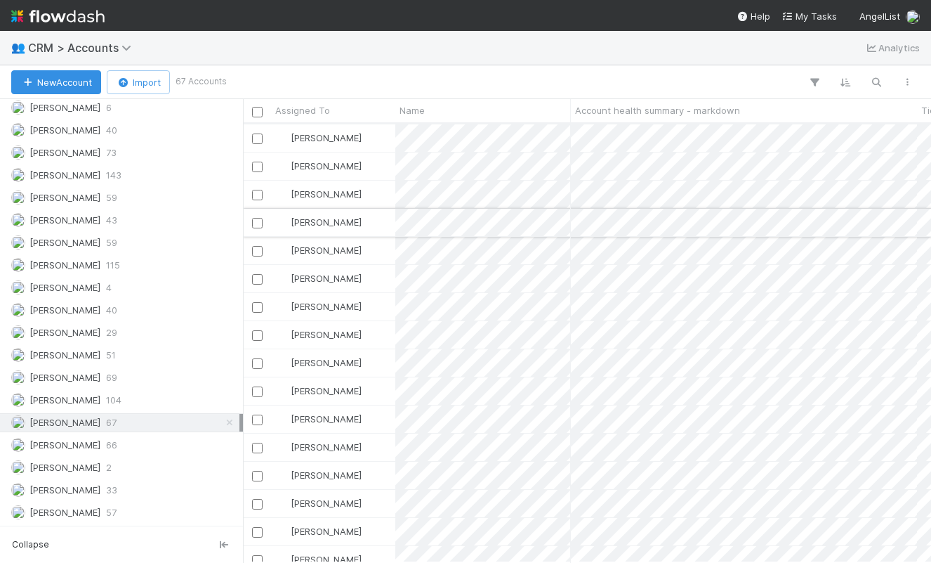
scroll to position [1445, 0]
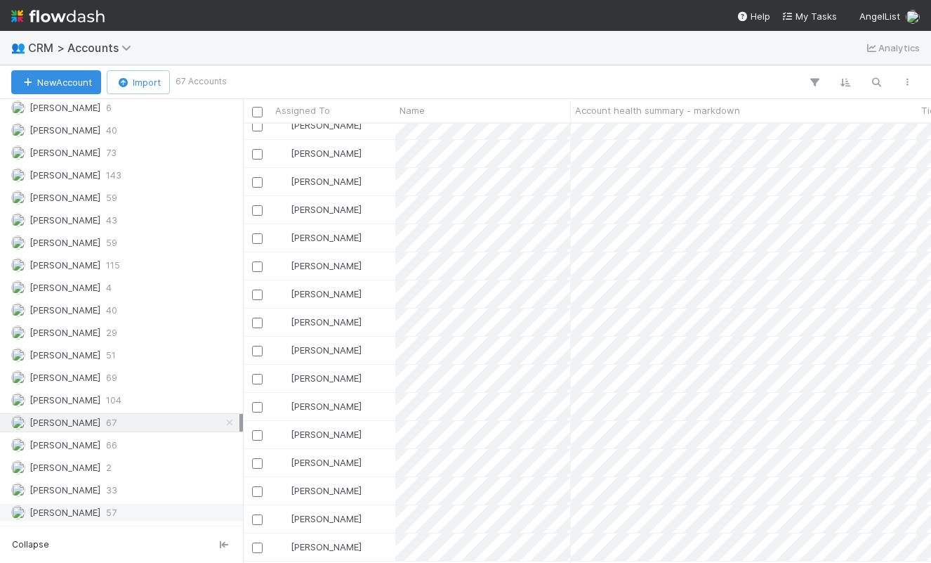
click at [93, 511] on span "William Rosean" at bounding box center [64, 511] width 71 height 11
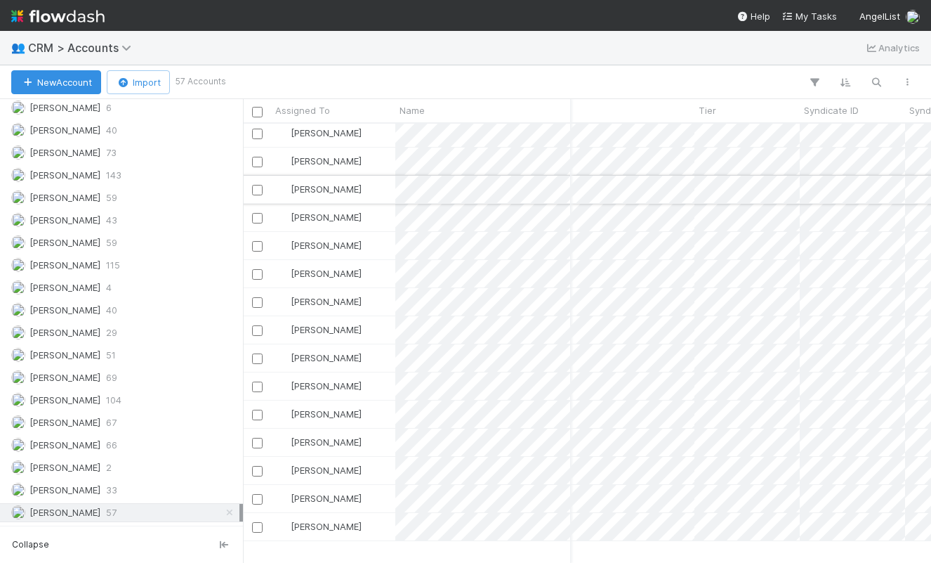
scroll to position [0, 223]
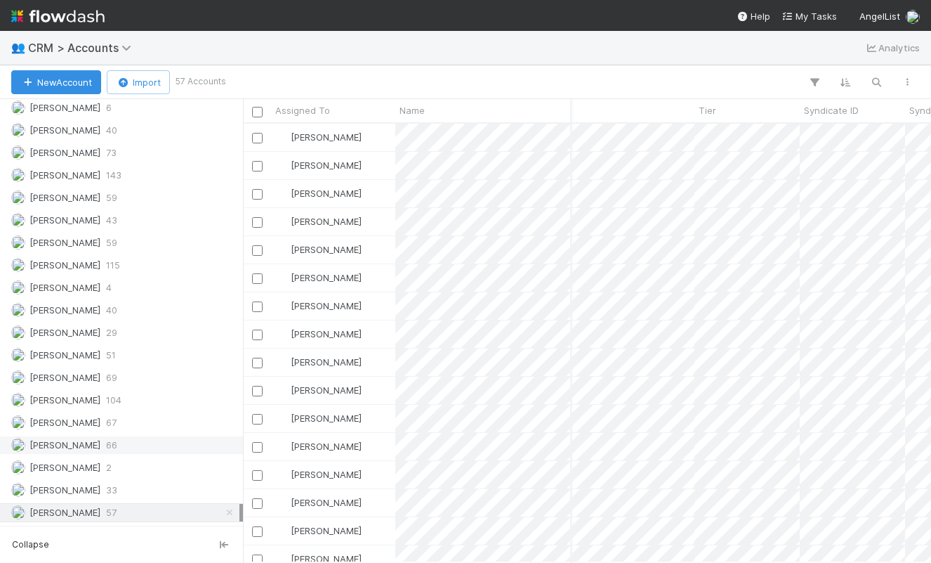
click at [151, 438] on div "Shradha Menghrajani 66" at bounding box center [125, 445] width 228 height 18
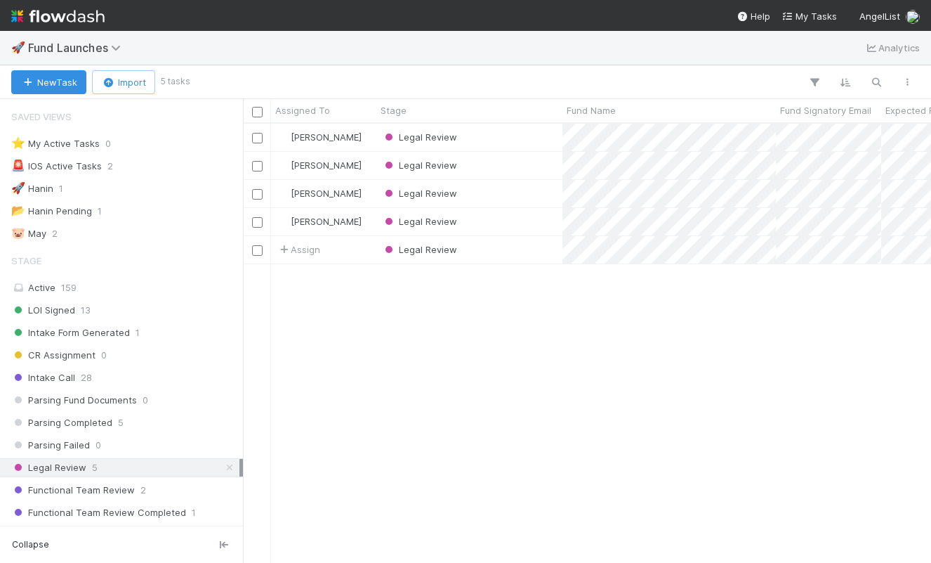
scroll to position [438, 688]
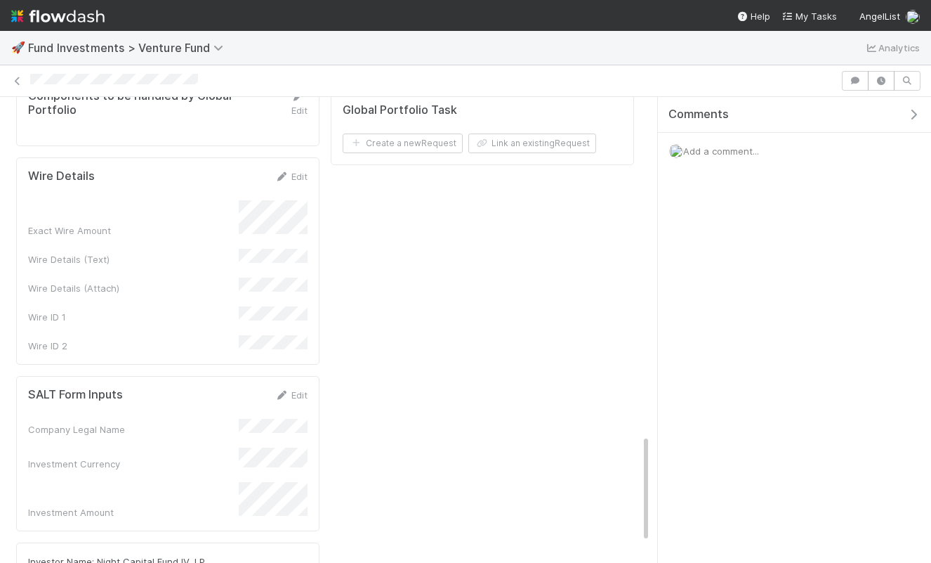
scroll to position [1537, 0]
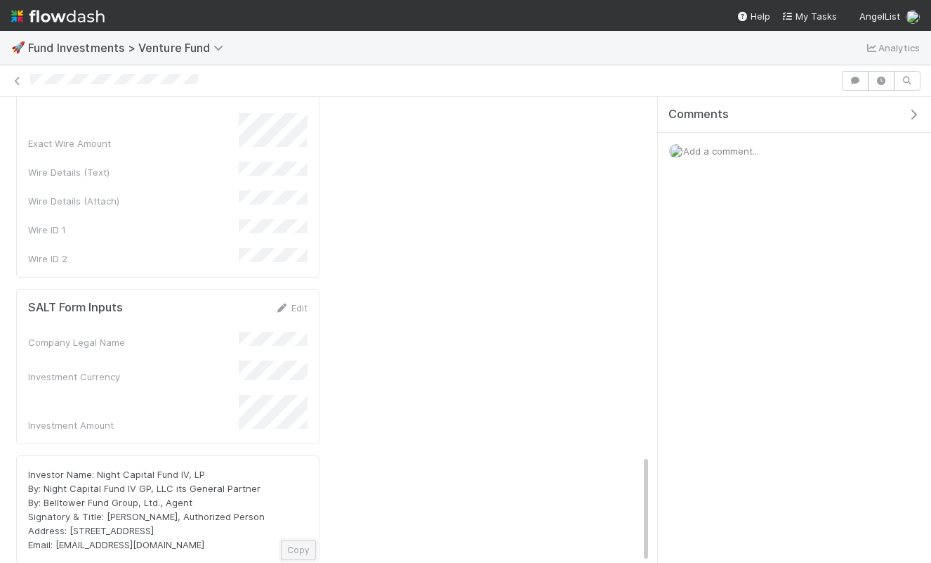
click at [294, 540] on button "Copy" at bounding box center [298, 550] width 35 height 20
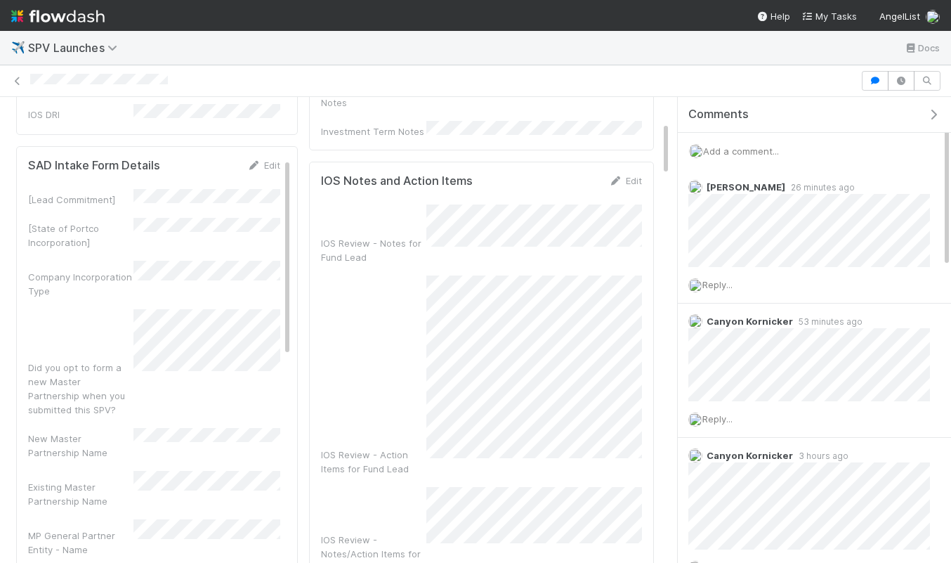
scroll to position [209, 0]
click at [730, 146] on span "Add a comment..." at bounding box center [741, 150] width 76 height 11
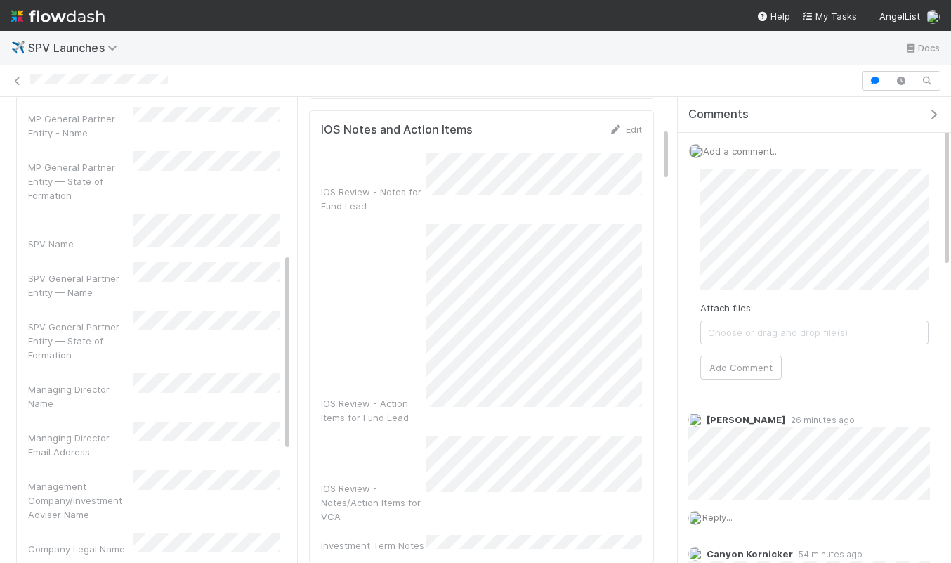
scroll to position [372, 0]
click at [729, 378] on button "Add Comment" at bounding box center [740, 367] width 81 height 24
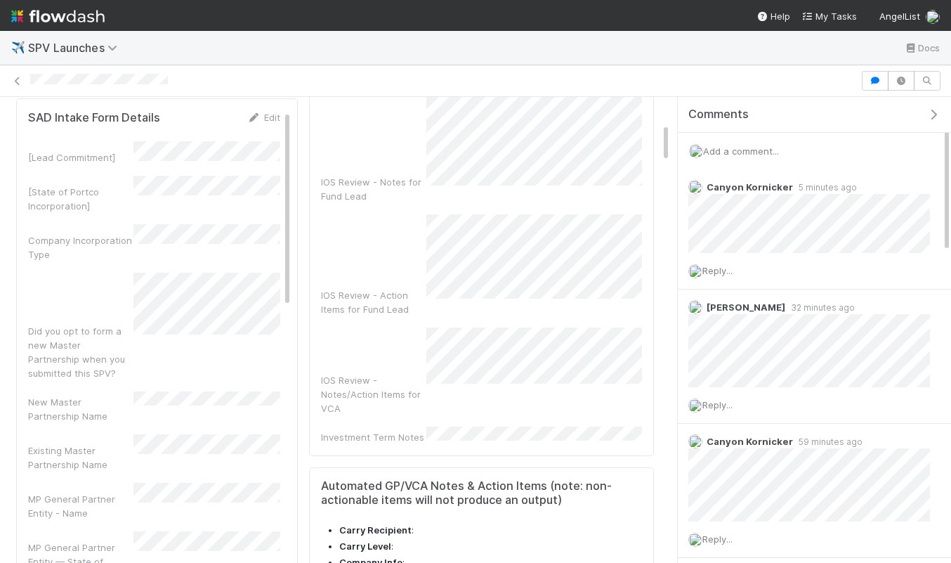
scroll to position [0, 0]
